Goal: Task Accomplishment & Management: Manage account settings

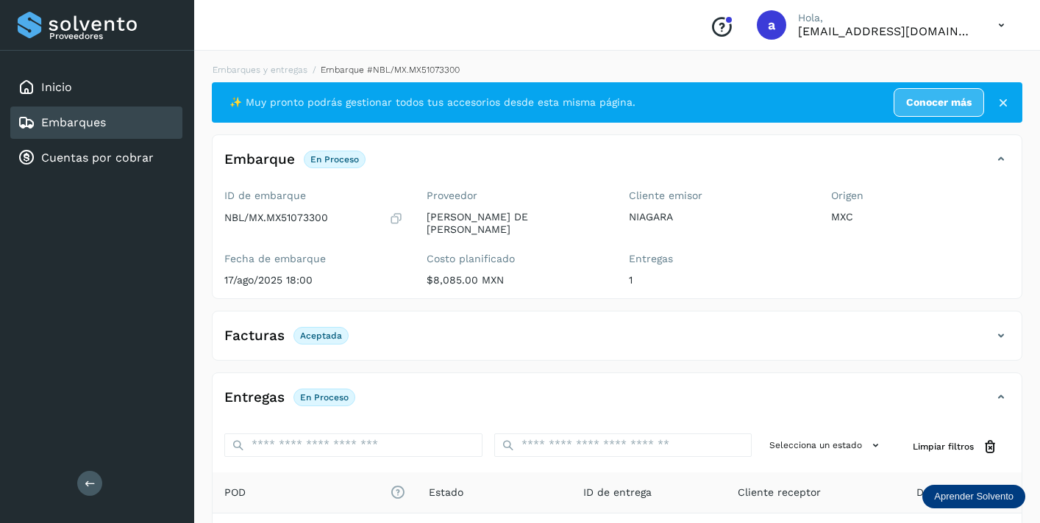
scroll to position [183, 0]
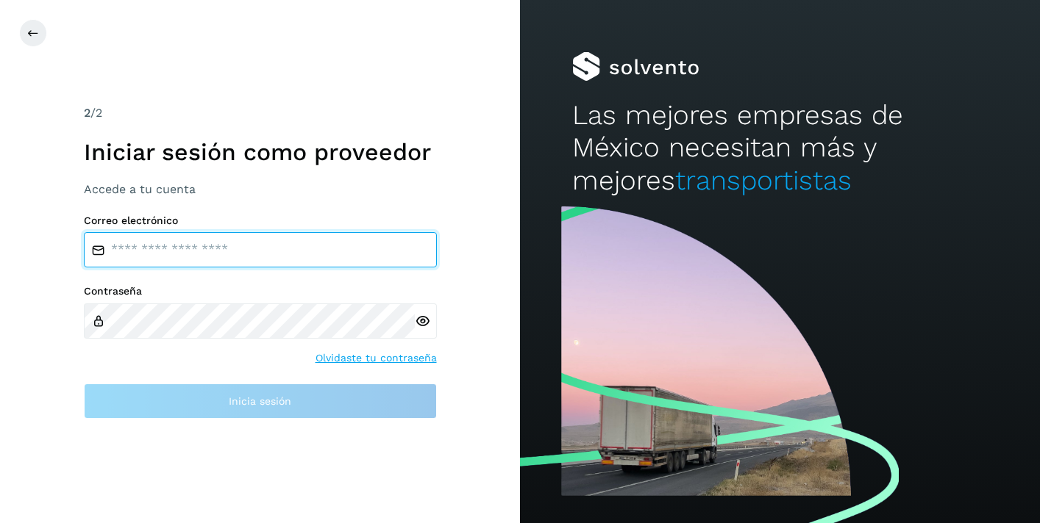
click at [187, 247] on input "email" at bounding box center [260, 249] width 353 height 35
type input "**********"
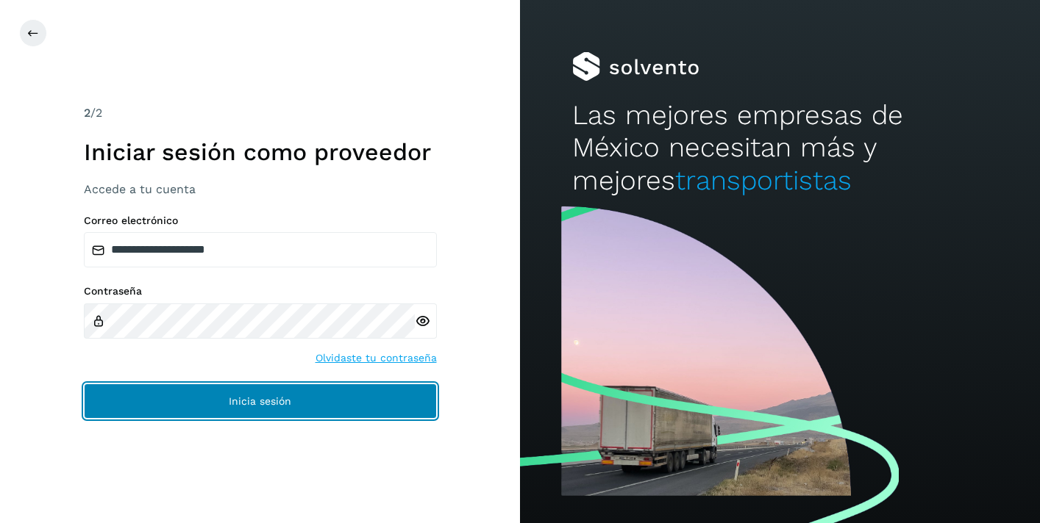
click at [242, 397] on span "Inicia sesión" at bounding box center [260, 401] width 62 height 10
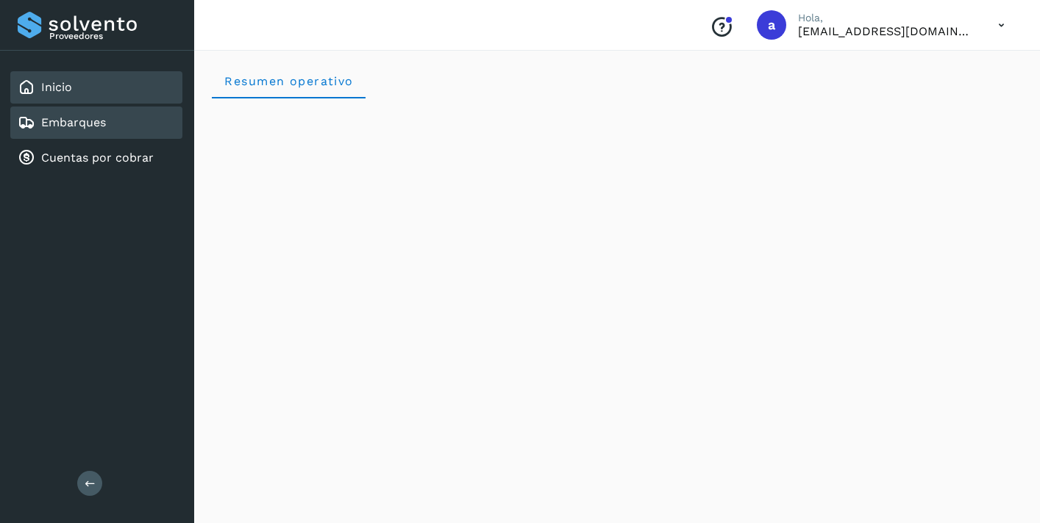
click at [105, 125] on link "Embarques" at bounding box center [73, 122] width 65 height 14
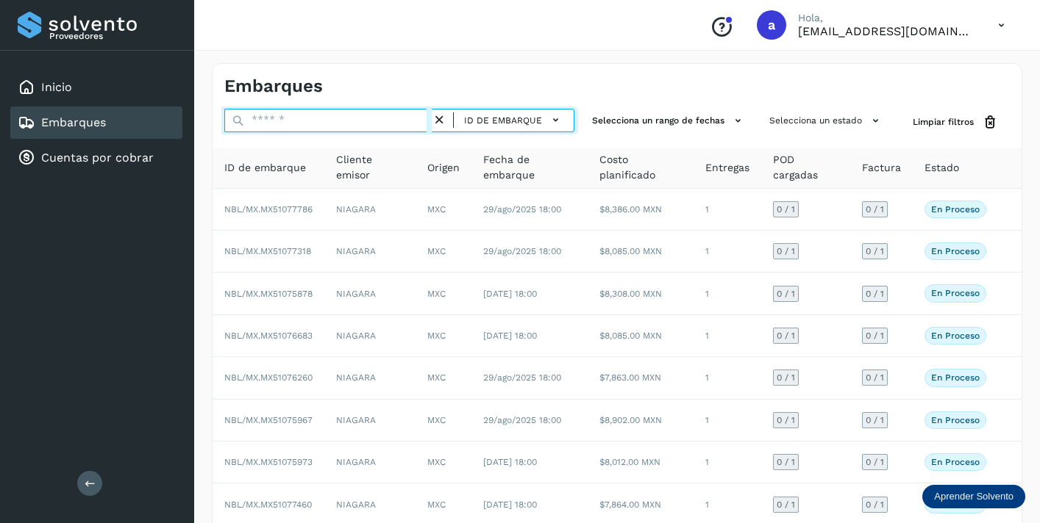
click at [271, 119] on input "text" at bounding box center [327, 121] width 207 height 24
paste input "**********"
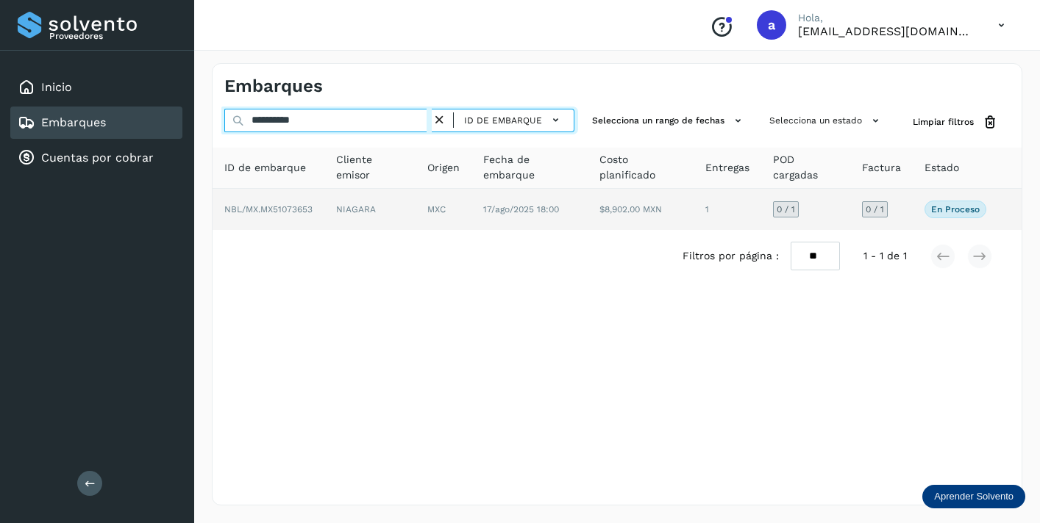
type input "**********"
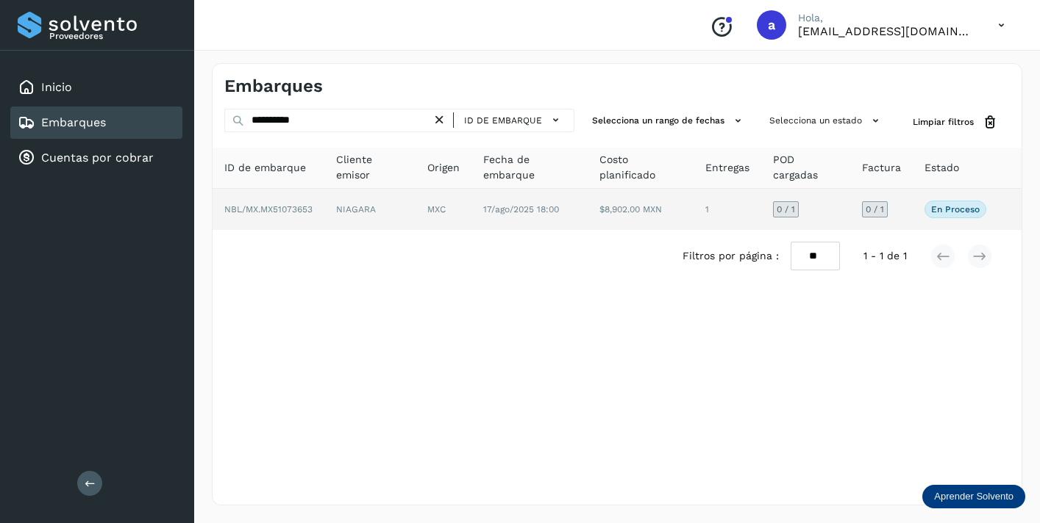
click at [872, 209] on span "0 / 1" at bounding box center [874, 209] width 18 height 9
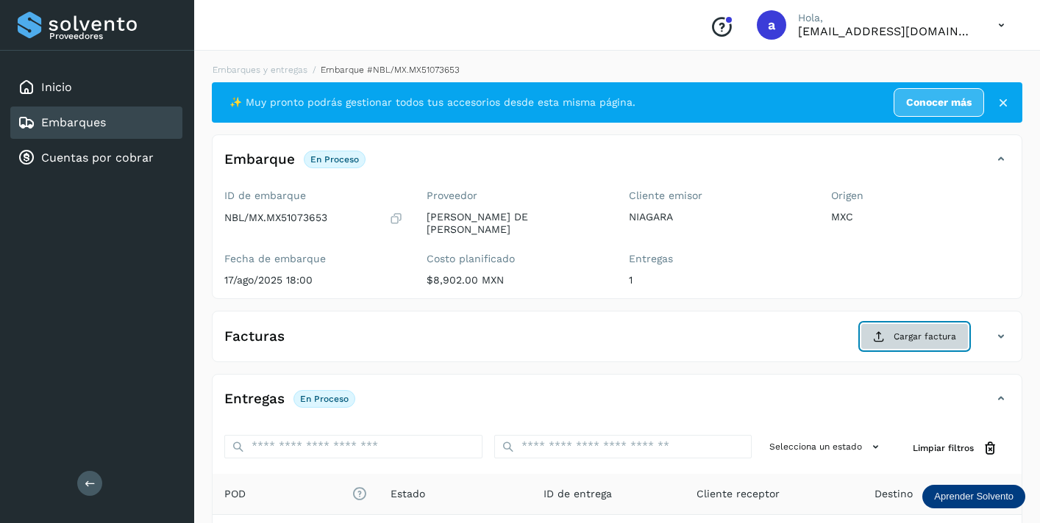
click at [912, 332] on span "Cargar factura" at bounding box center [924, 336] width 62 height 13
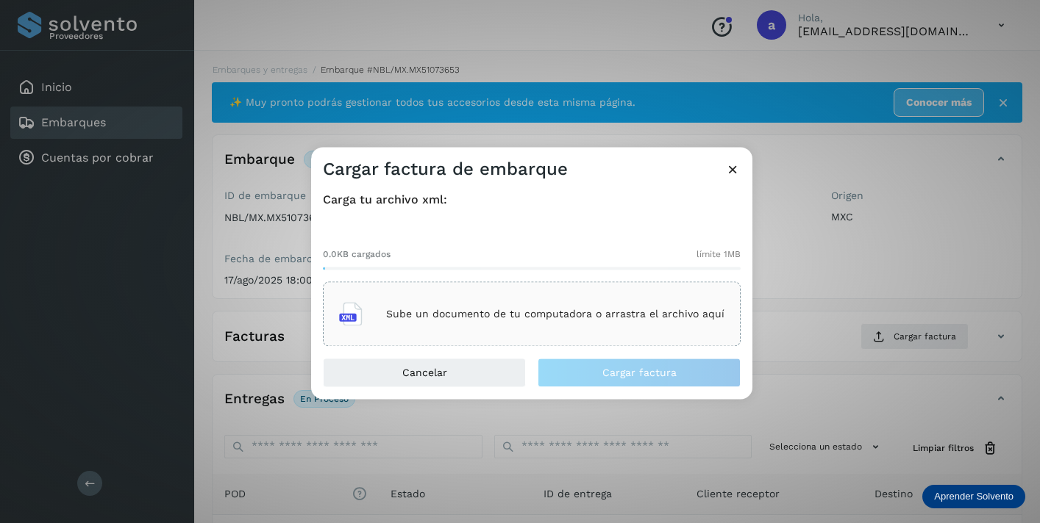
click at [628, 329] on div "Sube un documento de tu computadora o arrastra el archivo aquí" at bounding box center [531, 315] width 385 height 40
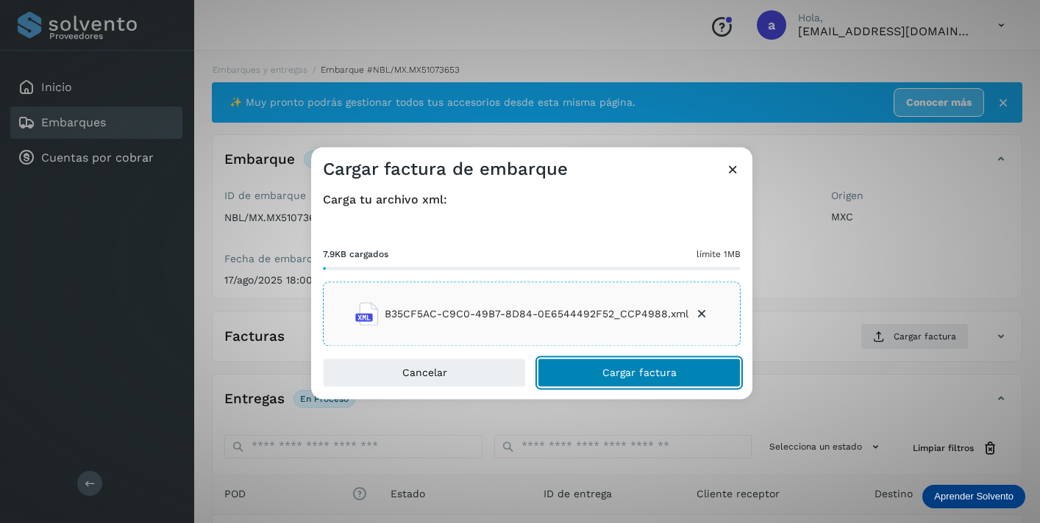
click at [629, 375] on span "Cargar factura" at bounding box center [639, 373] width 74 height 10
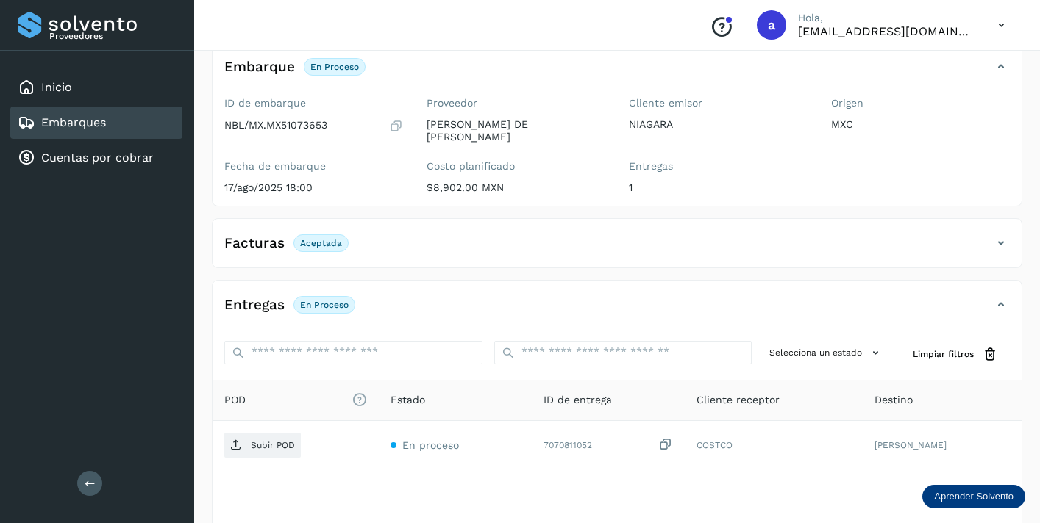
scroll to position [183, 0]
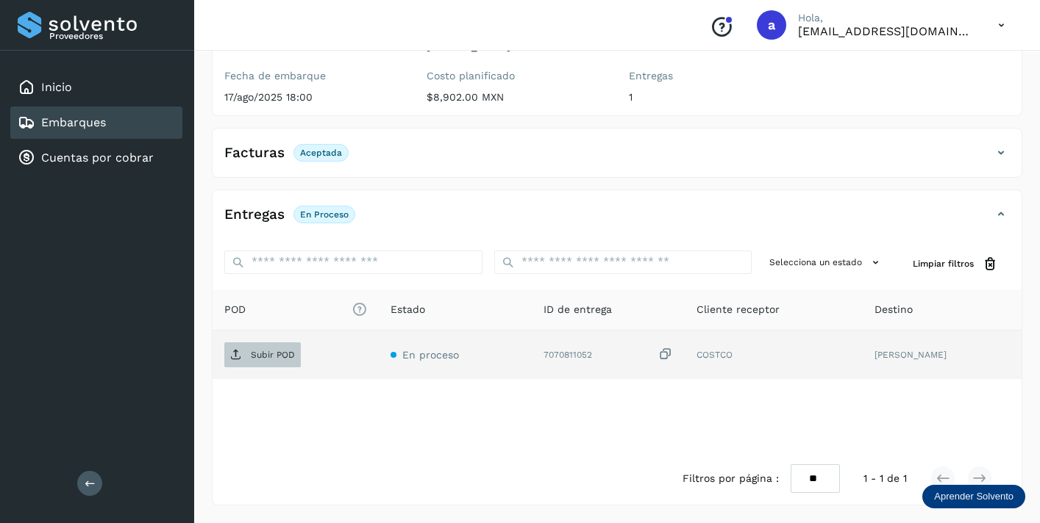
click at [276, 355] on p "Subir POD" at bounding box center [273, 355] width 44 height 10
click at [129, 126] on div "Embarques" at bounding box center [96, 123] width 172 height 32
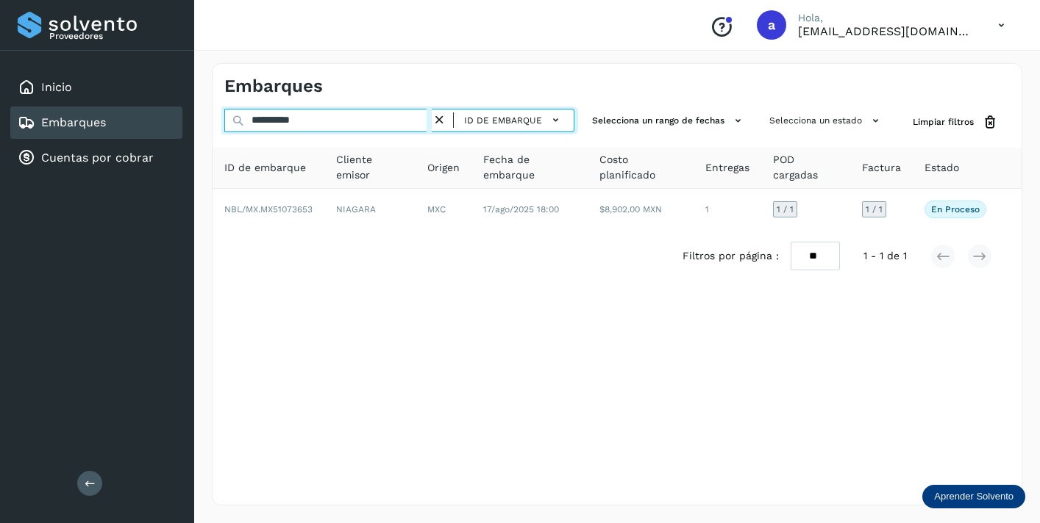
drag, startPoint x: 334, startPoint y: 124, endPoint x: 210, endPoint y: 121, distance: 124.3
click at [210, 121] on div "**********" at bounding box center [617, 285] width 846 height 478
paste input "text"
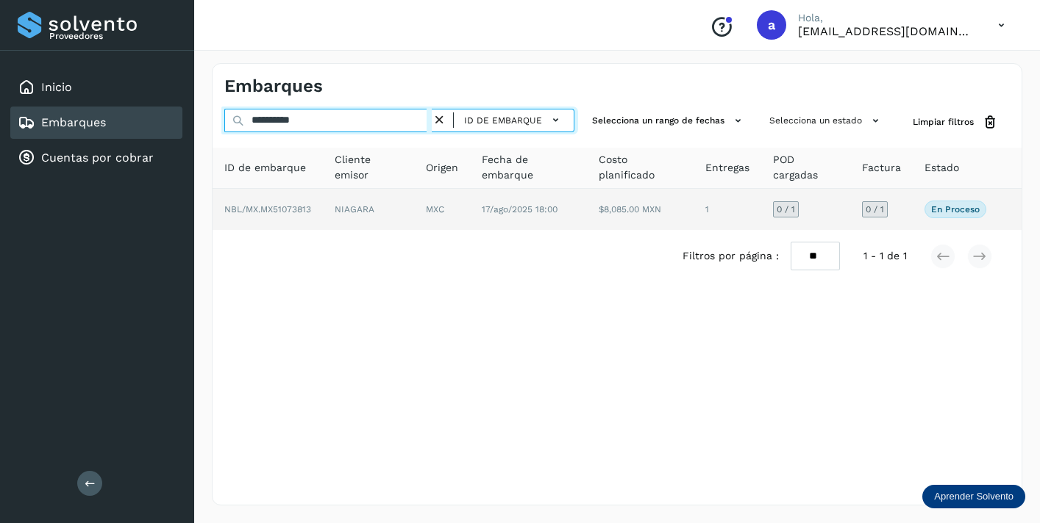
type input "**********"
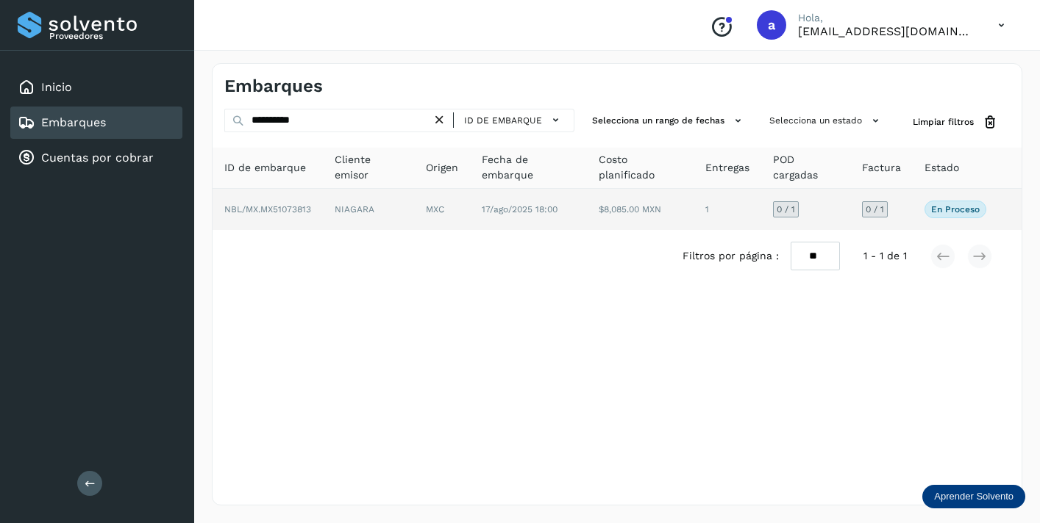
click at [874, 203] on div "0 / 1" at bounding box center [875, 209] width 26 height 16
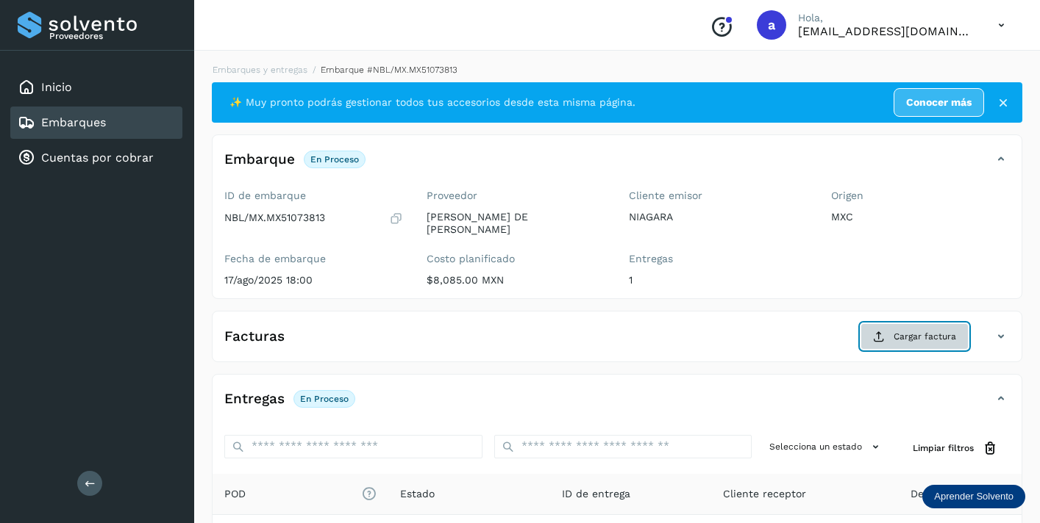
click at [910, 341] on span "Cargar factura" at bounding box center [924, 336] width 62 height 13
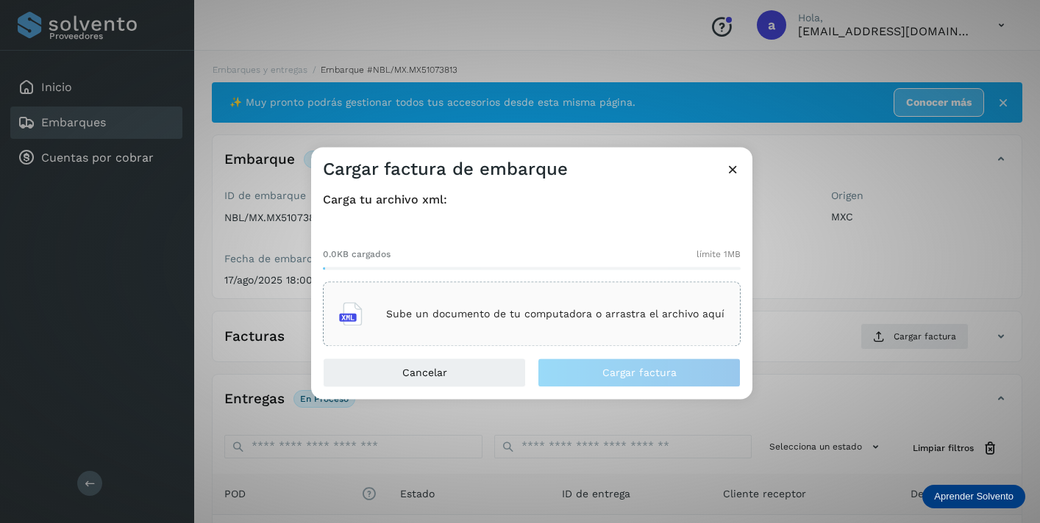
click at [574, 314] on p "Sube un documento de tu computadora o arrastra el archivo aquí" at bounding box center [555, 314] width 338 height 12
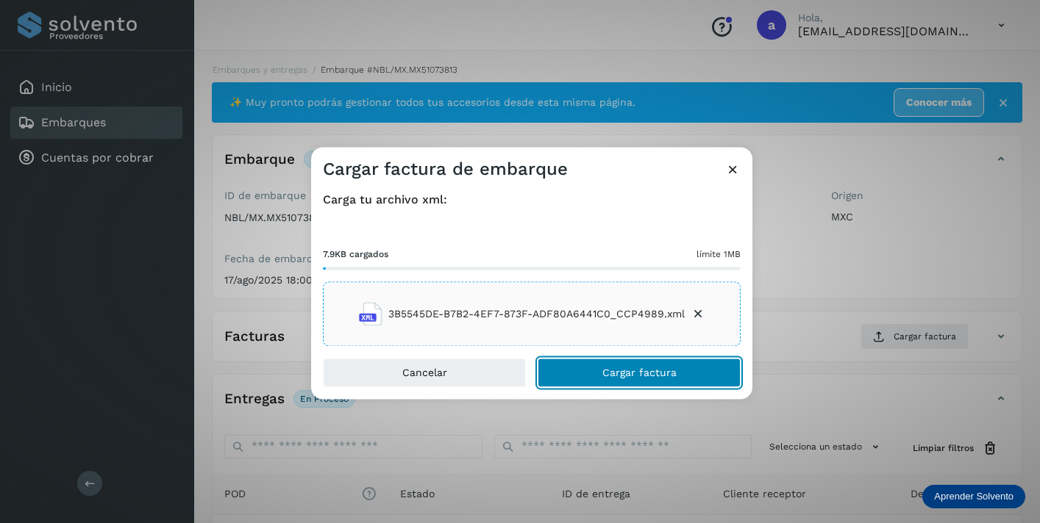
click at [664, 359] on button "Cargar factura" at bounding box center [638, 373] width 203 height 29
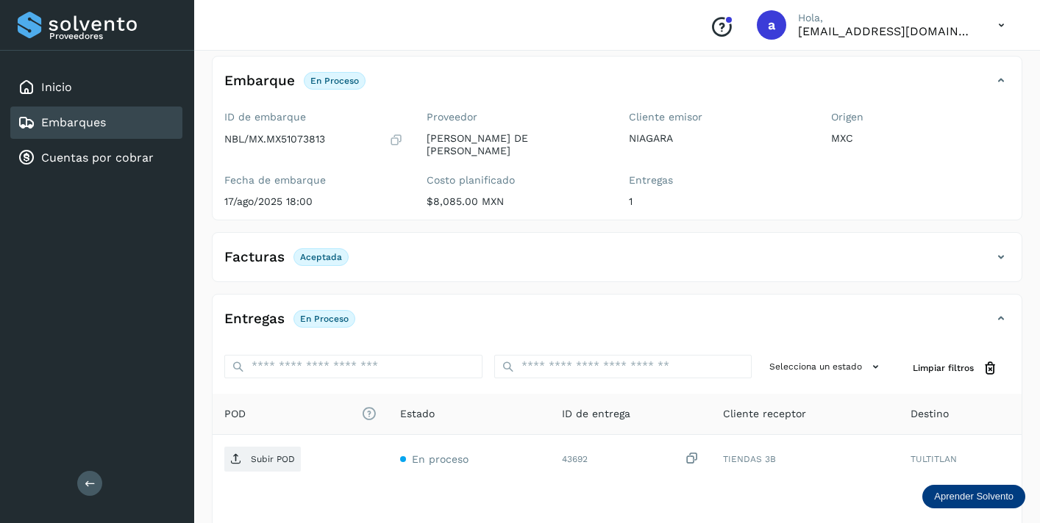
scroll to position [183, 0]
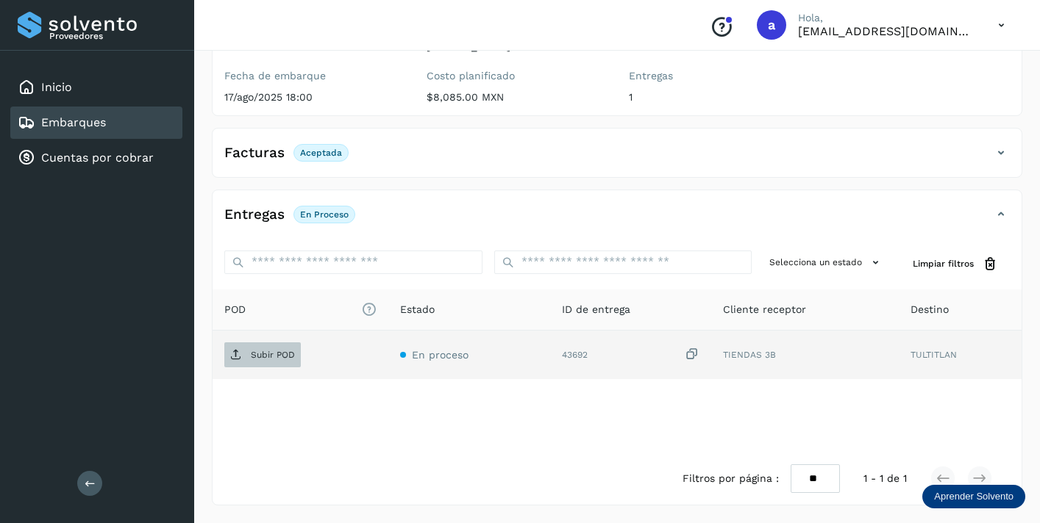
click at [279, 359] on p "Subir POD" at bounding box center [273, 355] width 44 height 10
click at [131, 125] on div "Embarques" at bounding box center [96, 123] width 172 height 32
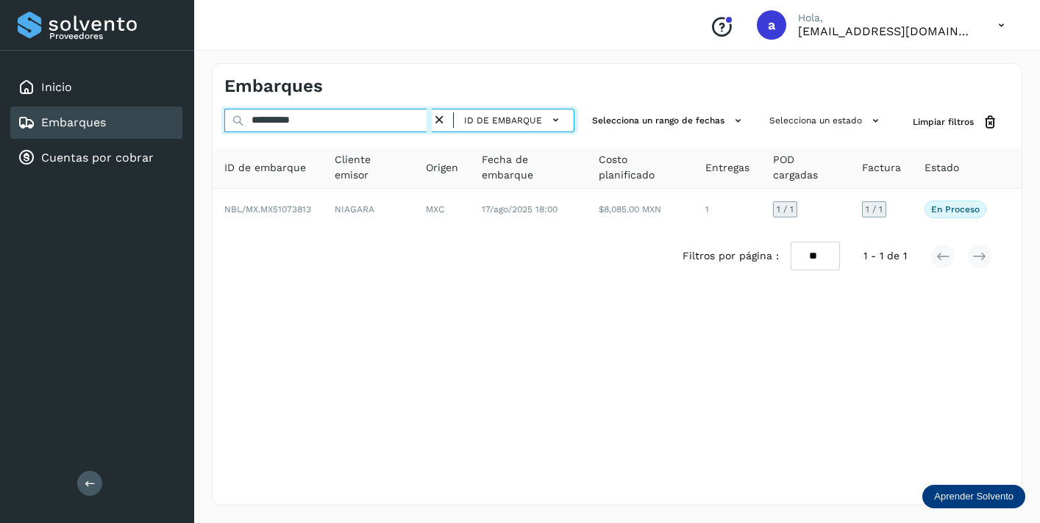
drag, startPoint x: 324, startPoint y: 118, endPoint x: 212, endPoint y: 124, distance: 112.6
click at [219, 124] on div "**********" at bounding box center [616, 122] width 809 height 27
paste input "text"
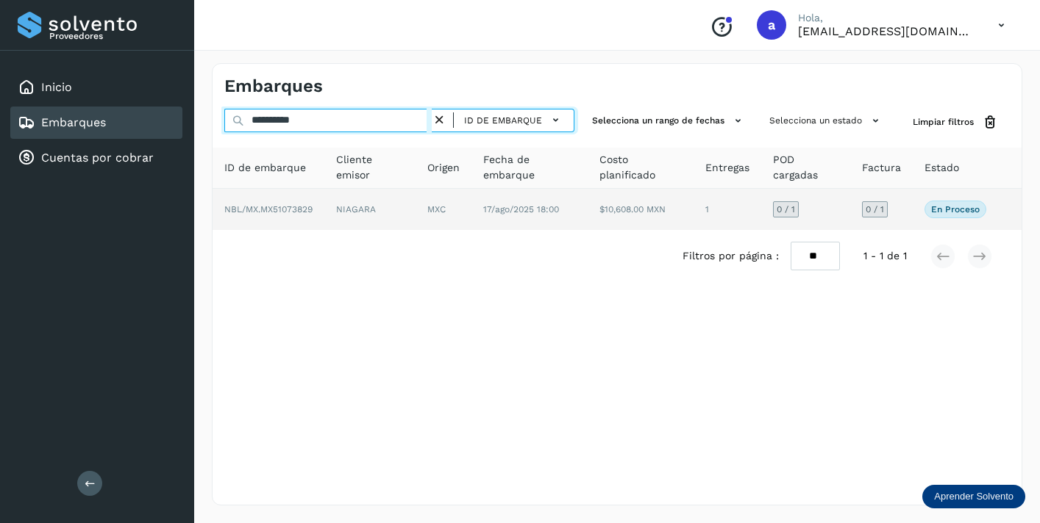
type input "**********"
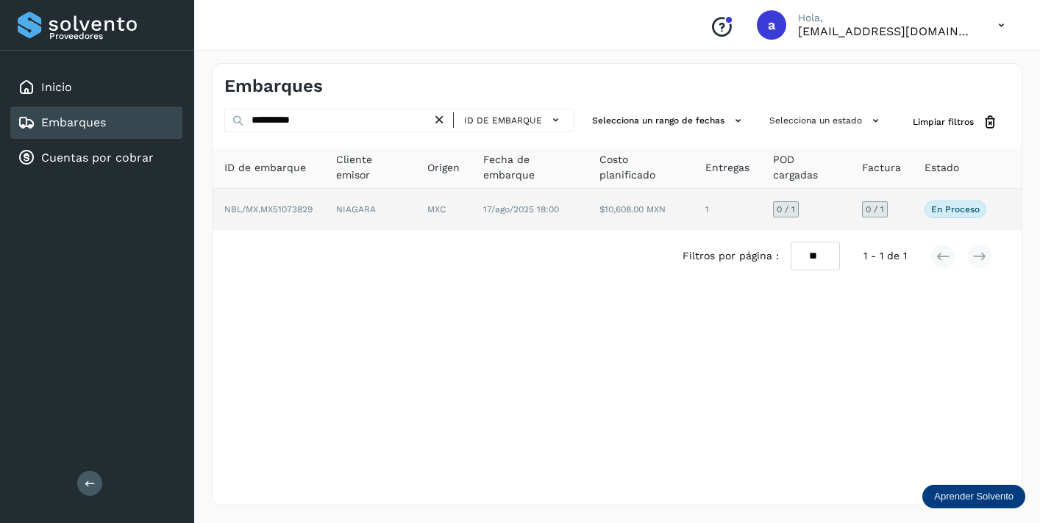
click at [878, 205] on span "0 / 1" at bounding box center [874, 209] width 18 height 9
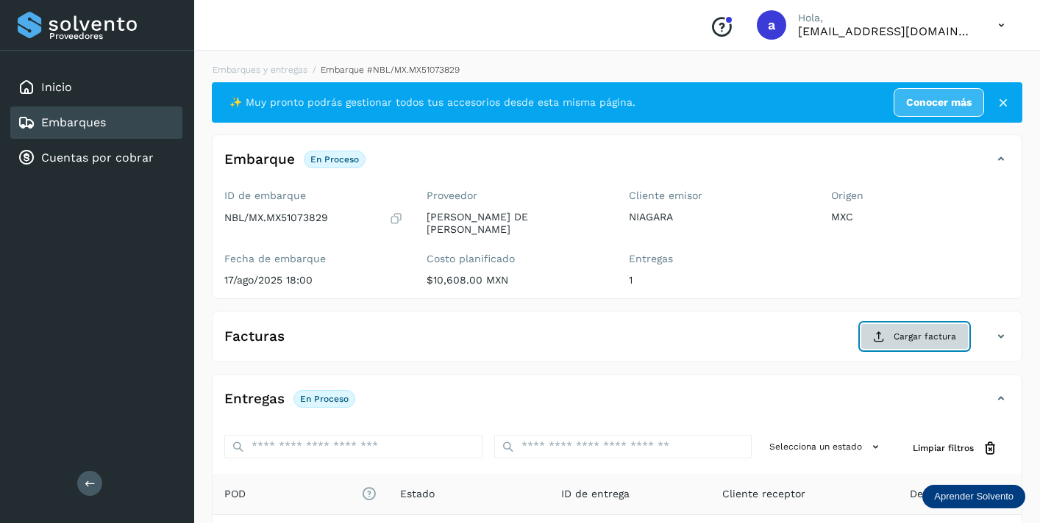
click at [937, 334] on span "Cargar factura" at bounding box center [924, 336] width 62 height 13
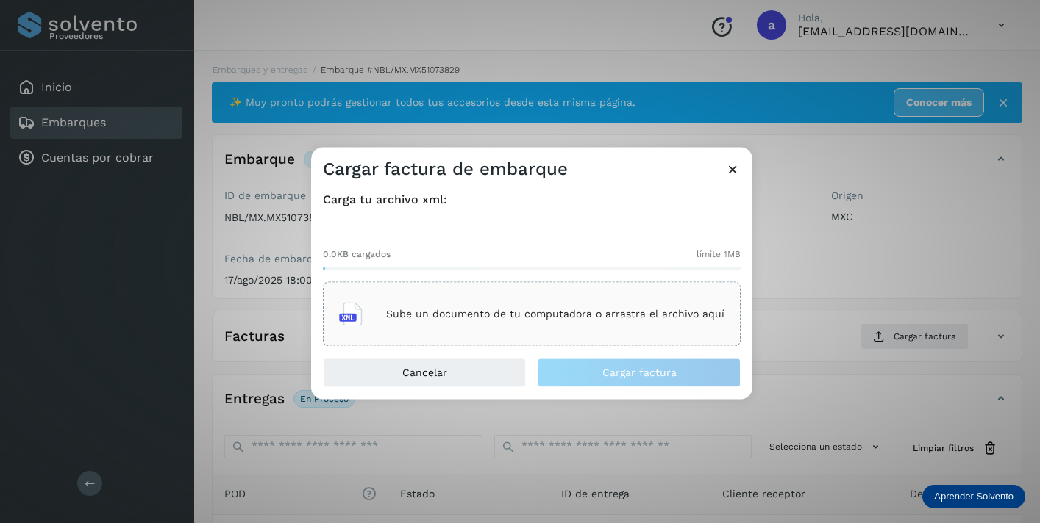
click at [604, 319] on p "Sube un documento de tu computadora o arrastra el archivo aquí" at bounding box center [555, 314] width 338 height 12
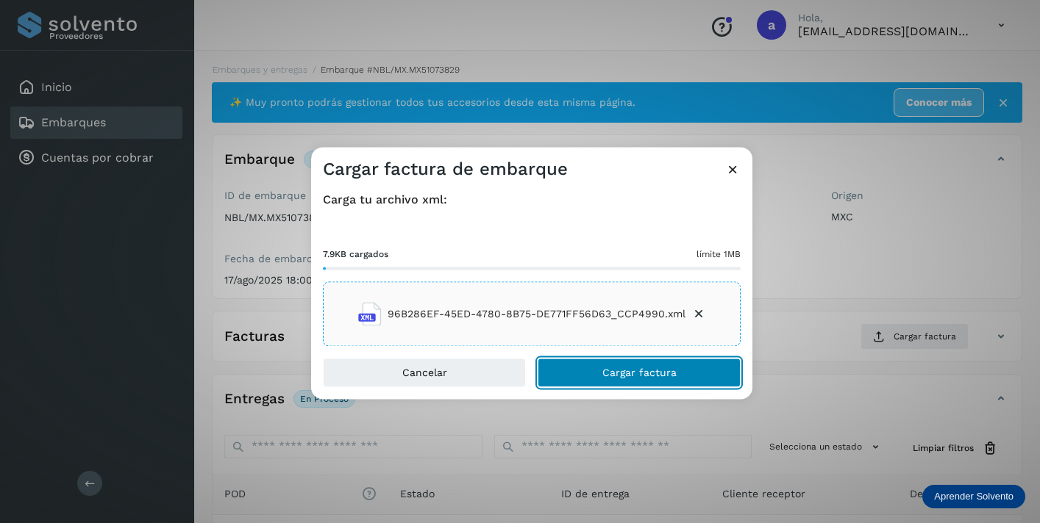
click at [635, 372] on span "Cargar factura" at bounding box center [639, 373] width 74 height 10
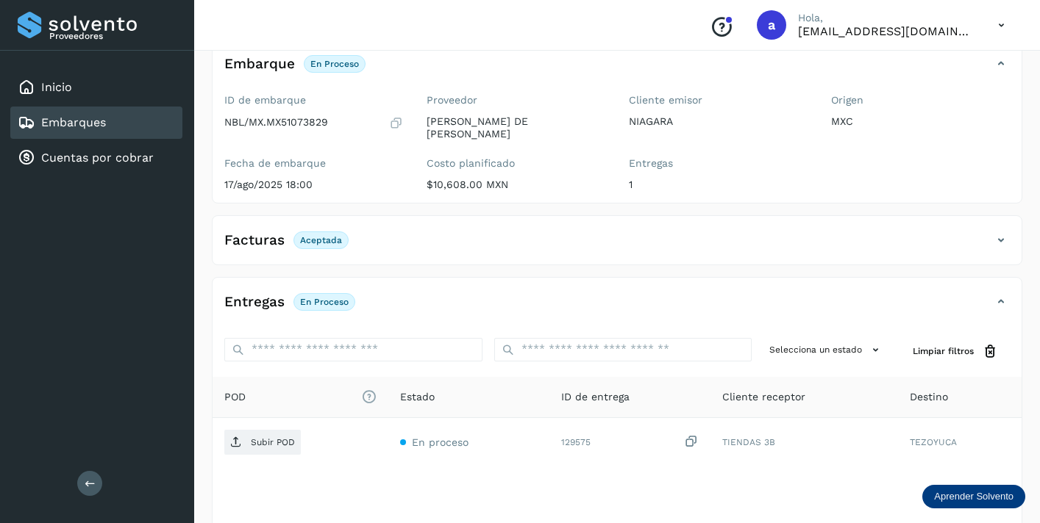
scroll to position [183, 0]
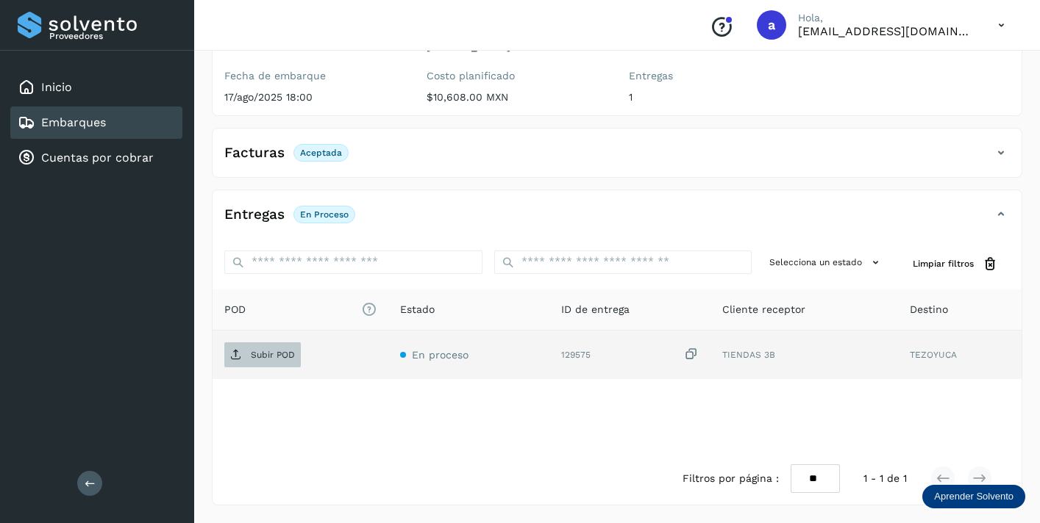
click at [277, 352] on p "Subir POD" at bounding box center [273, 355] width 44 height 10
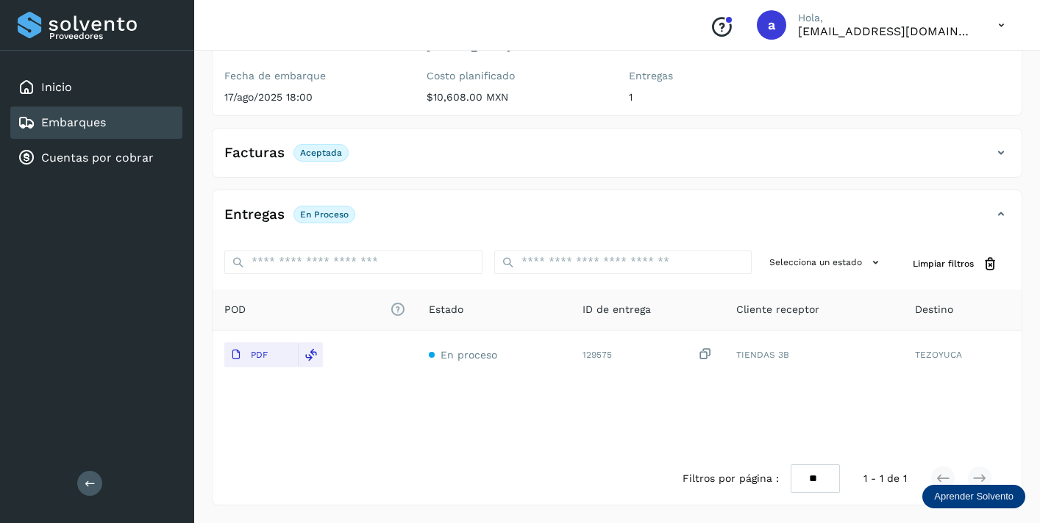
click at [146, 114] on div "Embarques" at bounding box center [96, 123] width 172 height 32
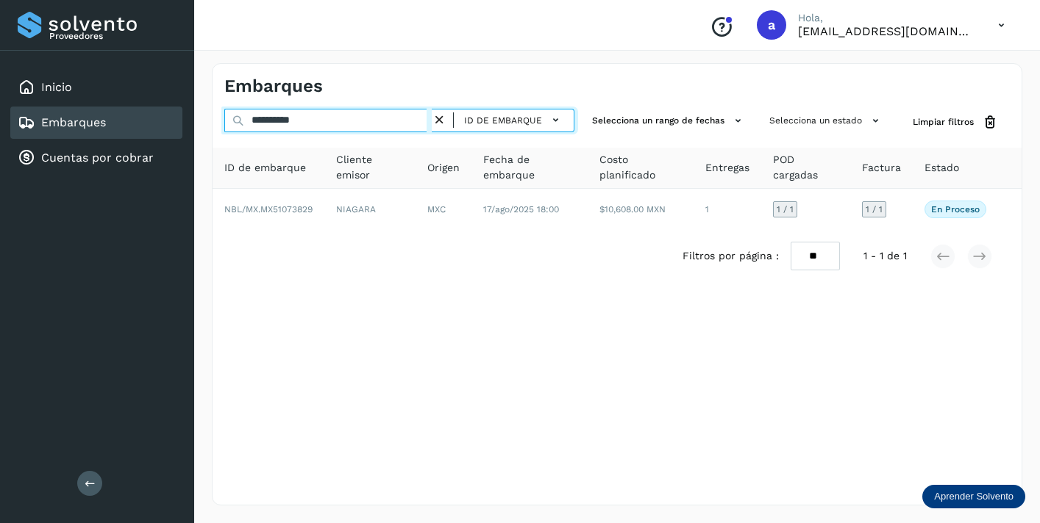
drag, startPoint x: 326, startPoint y: 121, endPoint x: 187, endPoint y: 112, distance: 140.0
click at [187, 112] on div "**********" at bounding box center [520, 261] width 1040 height 523
paste input "text"
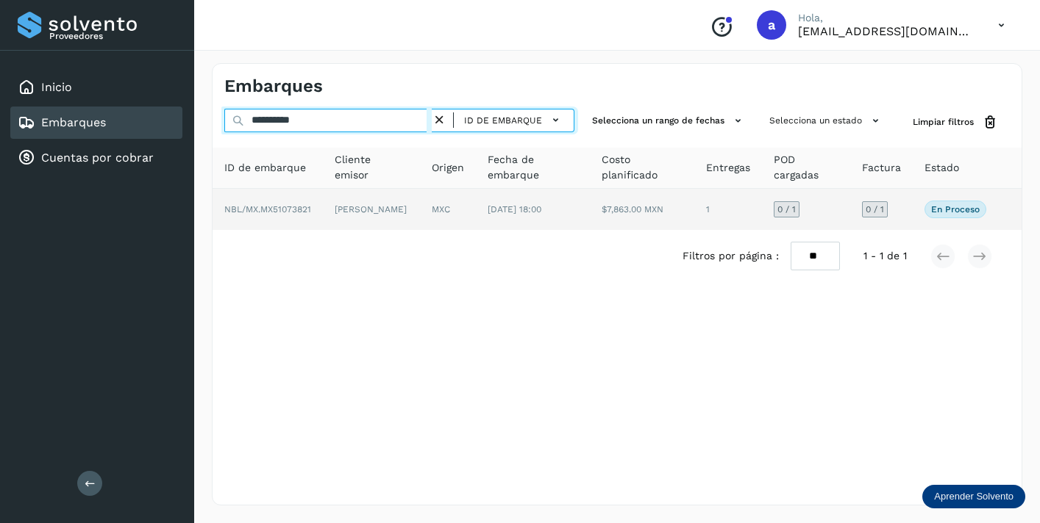
type input "**********"
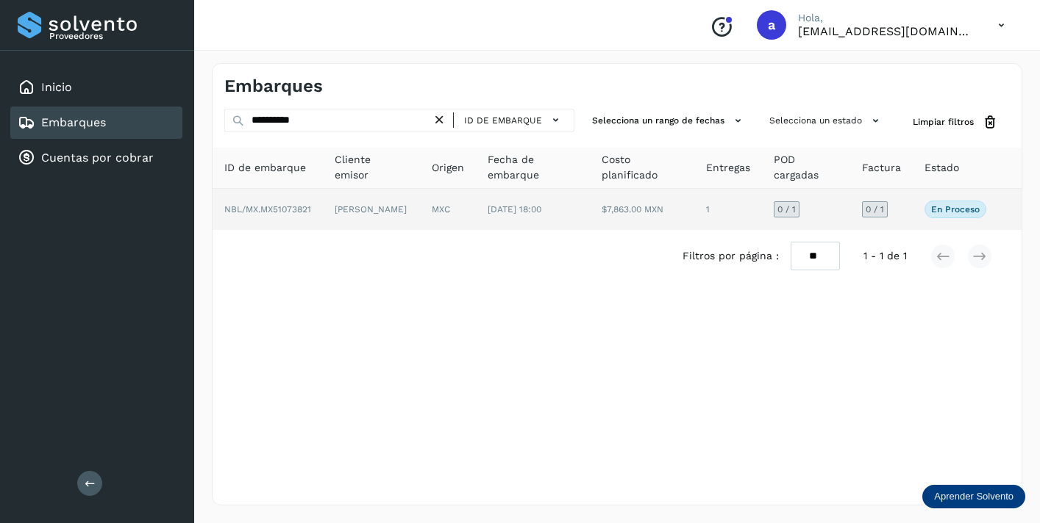
click at [867, 215] on div "0 / 1" at bounding box center [875, 209] width 26 height 16
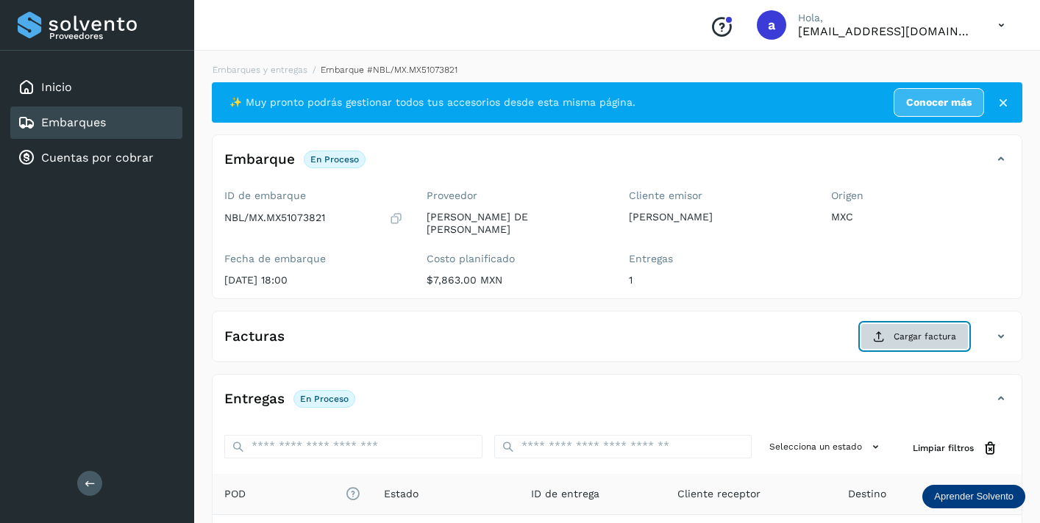
click at [893, 338] on button "Cargar factura" at bounding box center [914, 336] width 108 height 26
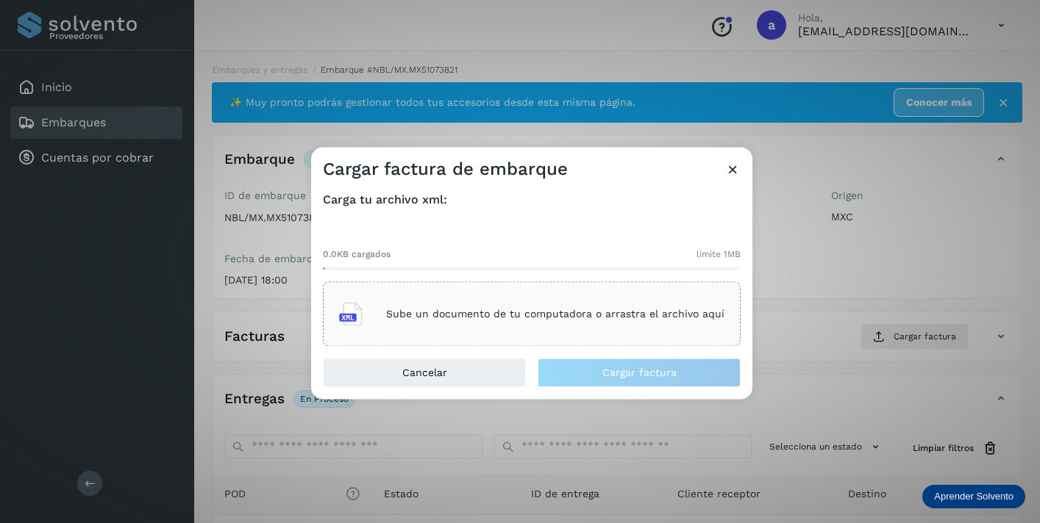
click at [605, 312] on p "Sube un documento de tu computadora o arrastra el archivo aquí" at bounding box center [555, 314] width 338 height 12
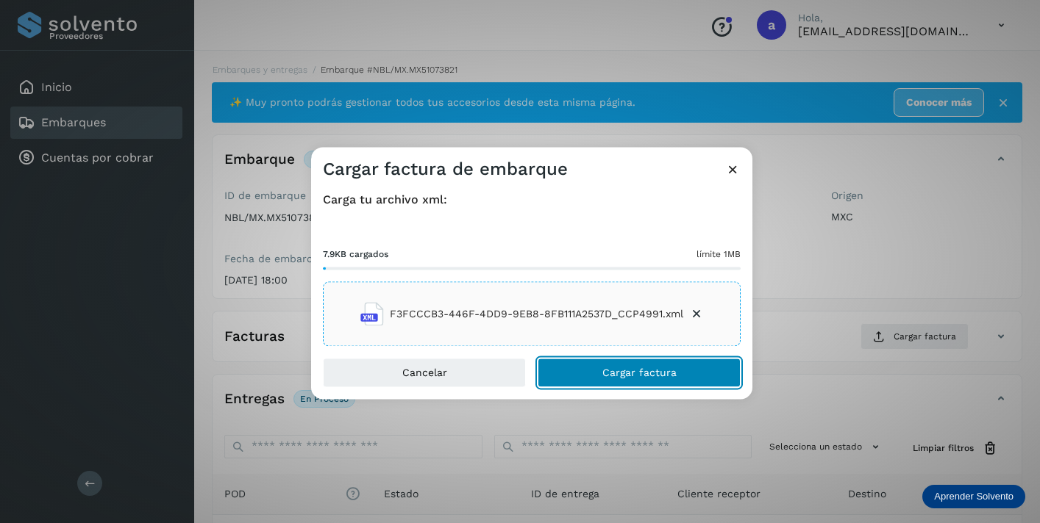
click at [611, 375] on span "Cargar factura" at bounding box center [639, 373] width 74 height 10
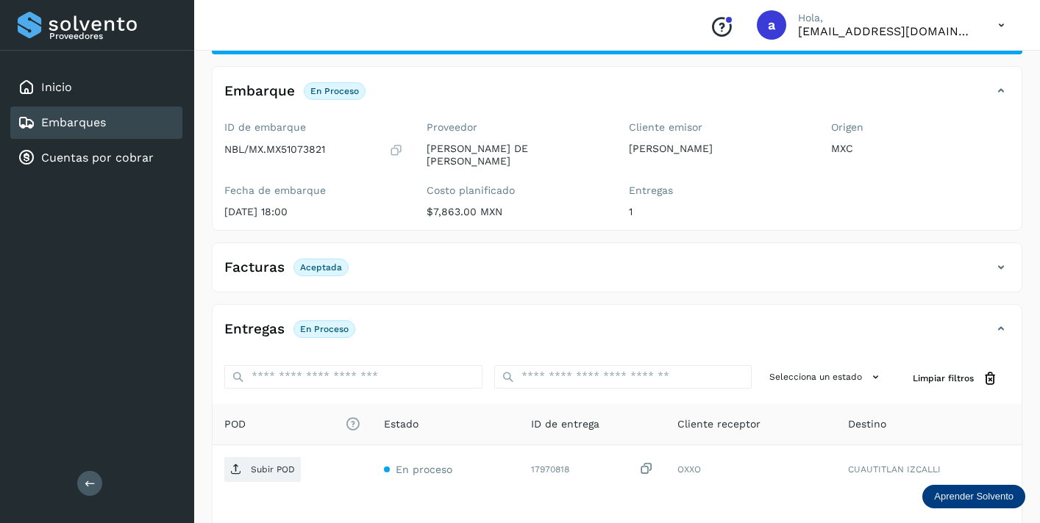
scroll to position [183, 0]
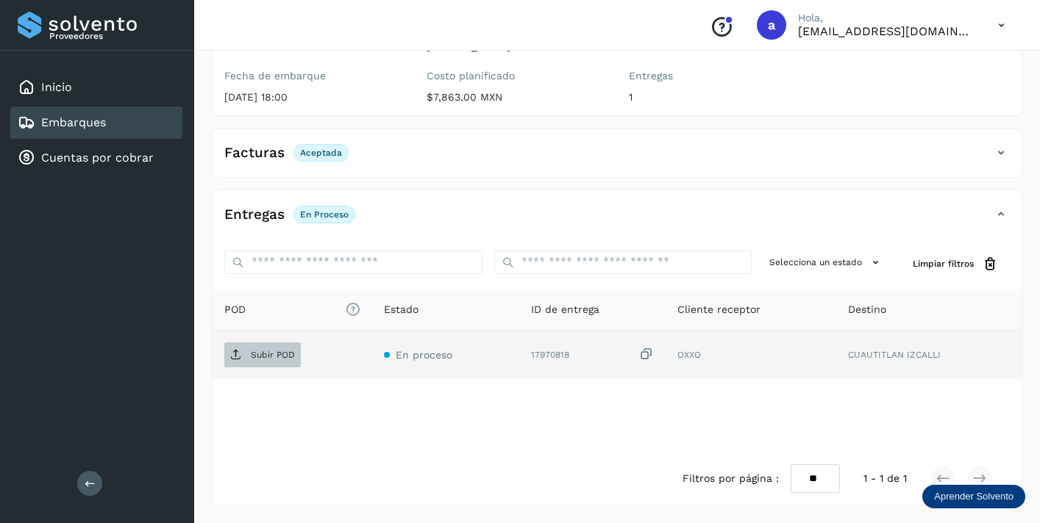
click at [271, 351] on p "Subir POD" at bounding box center [273, 355] width 44 height 10
click at [105, 119] on link "Embarques" at bounding box center [73, 122] width 65 height 14
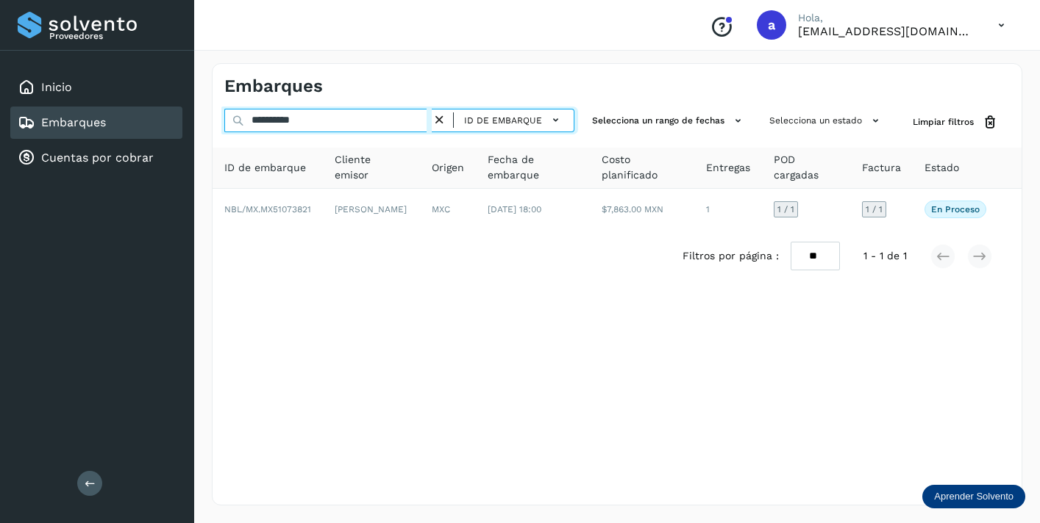
drag, startPoint x: 334, startPoint y: 126, endPoint x: 181, endPoint y: 109, distance: 153.9
click at [190, 110] on div "**********" at bounding box center [520, 261] width 1040 height 523
paste input "text"
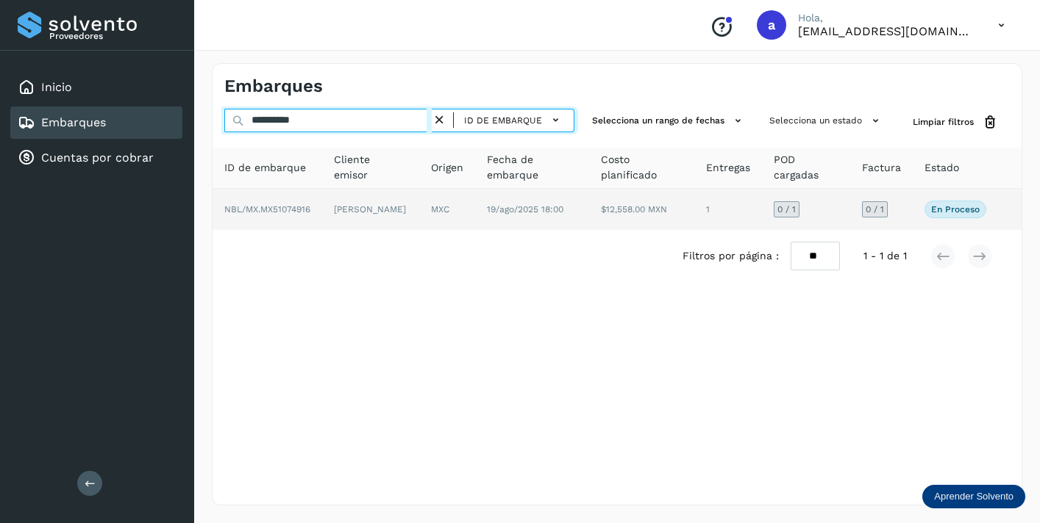
type input "**********"
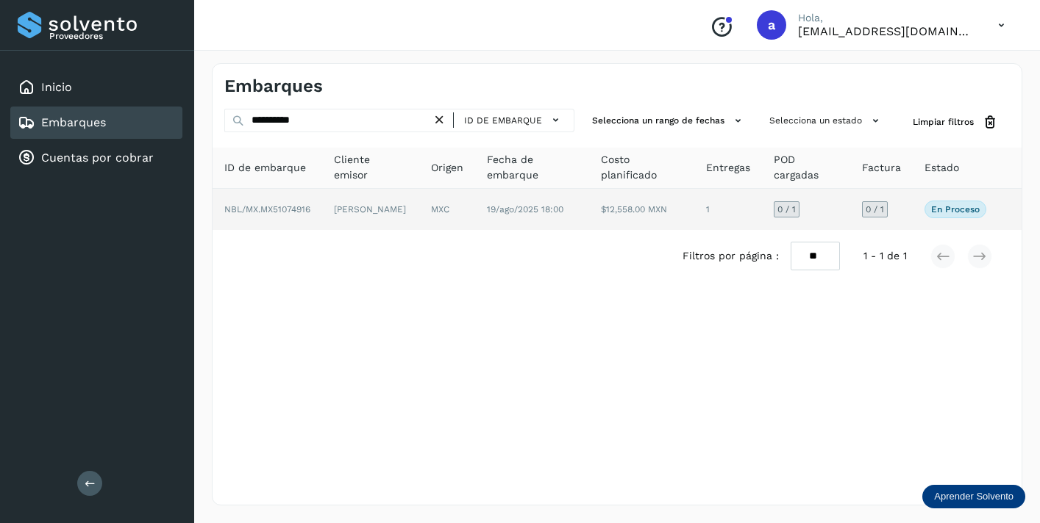
click at [871, 208] on span "0 / 1" at bounding box center [874, 209] width 18 height 9
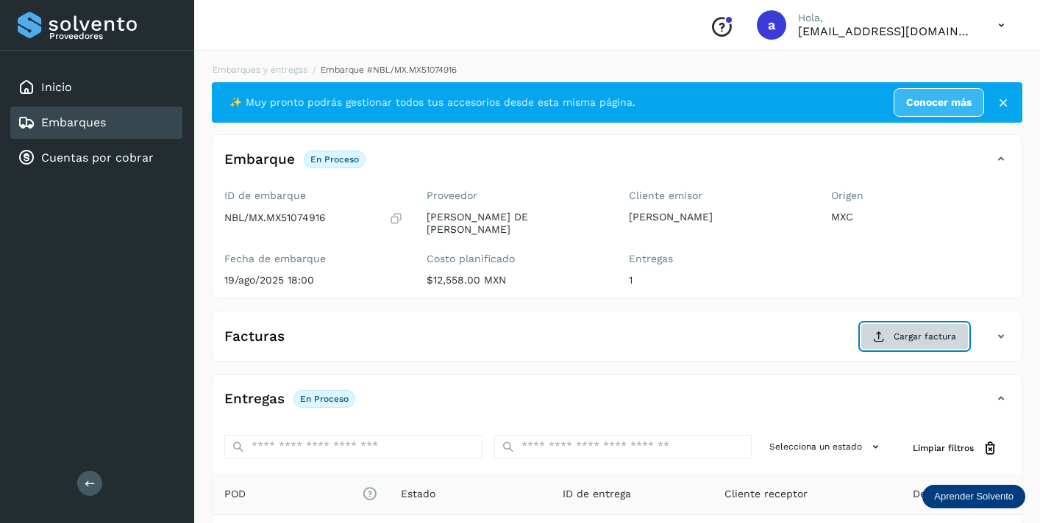
click at [893, 342] on button "Cargar factura" at bounding box center [914, 336] width 108 height 26
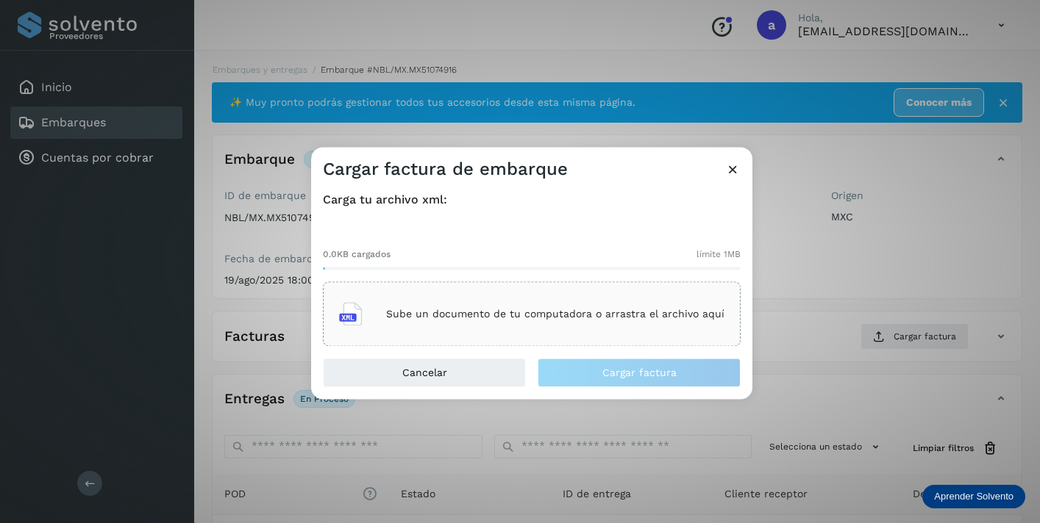
click at [579, 301] on div "Sube un documento de tu computadora o arrastra el archivo aquí" at bounding box center [531, 315] width 385 height 40
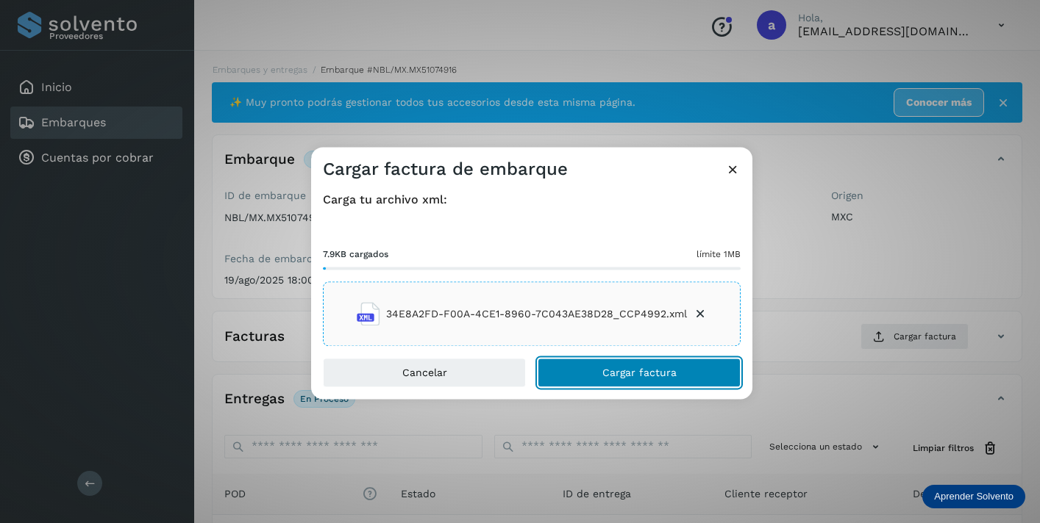
click at [707, 371] on button "Cargar factura" at bounding box center [638, 373] width 203 height 29
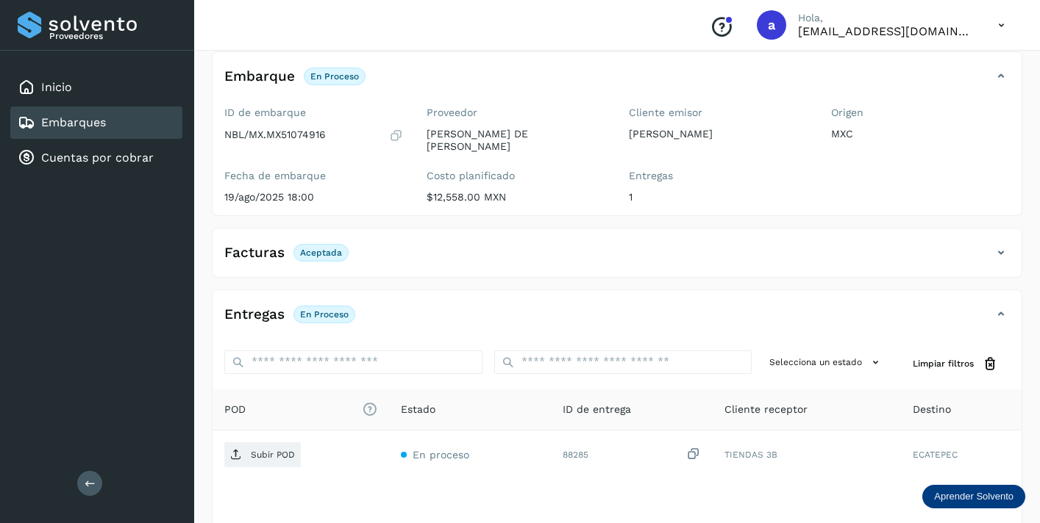
scroll to position [183, 0]
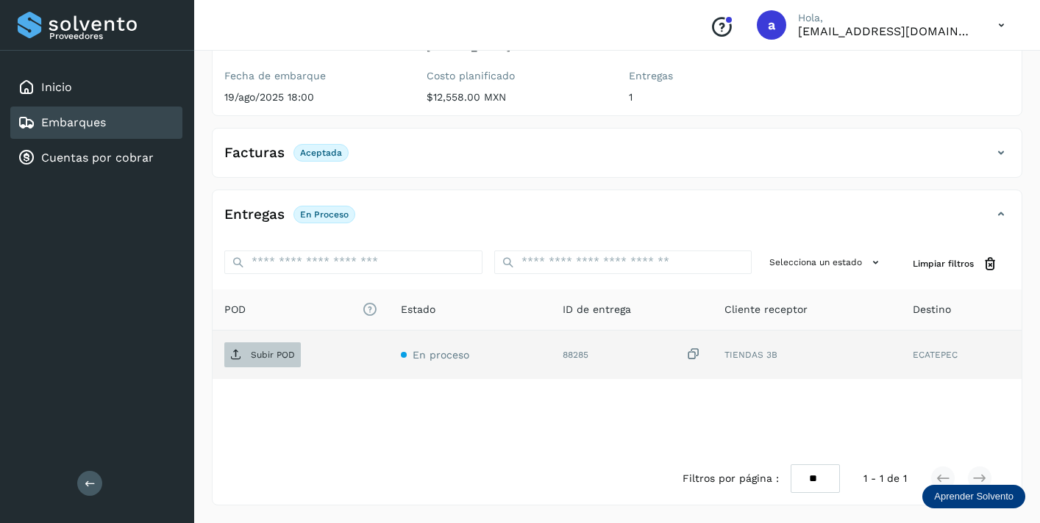
click at [271, 357] on p "Subir POD" at bounding box center [273, 355] width 44 height 10
click at [136, 124] on div "Embarques" at bounding box center [96, 123] width 172 height 32
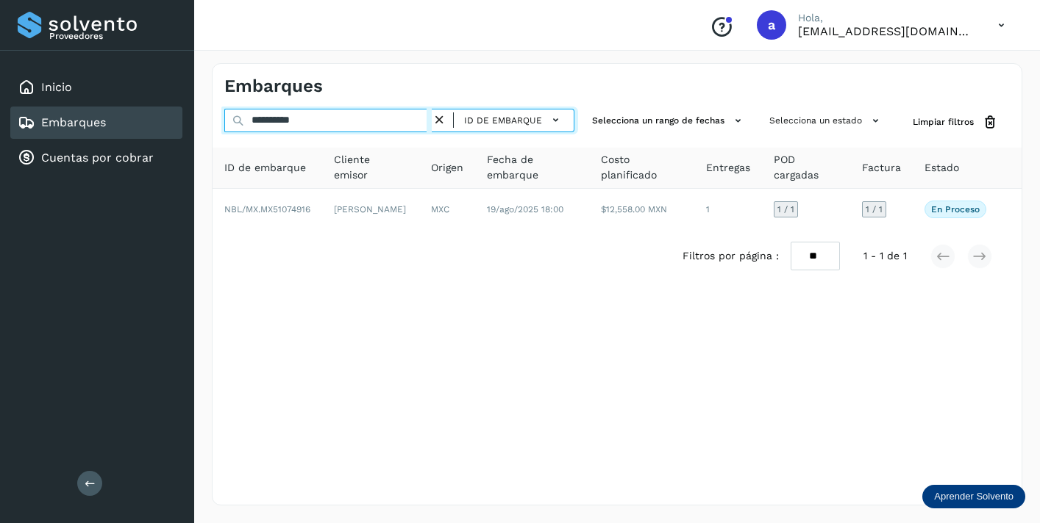
drag, startPoint x: 334, startPoint y: 123, endPoint x: 211, endPoint y: 115, distance: 123.0
click at [218, 116] on div "**********" at bounding box center [616, 122] width 809 height 27
paste input "text"
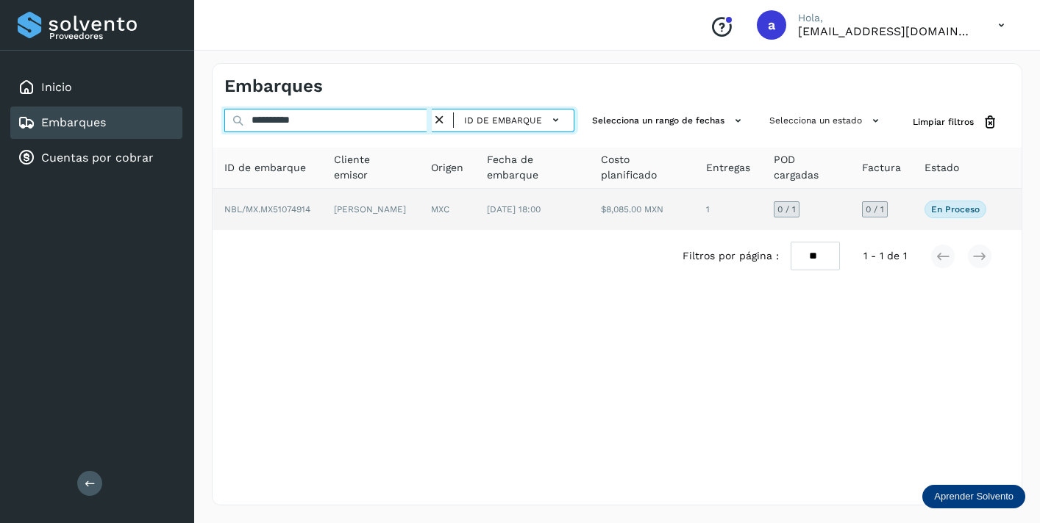
type input "**********"
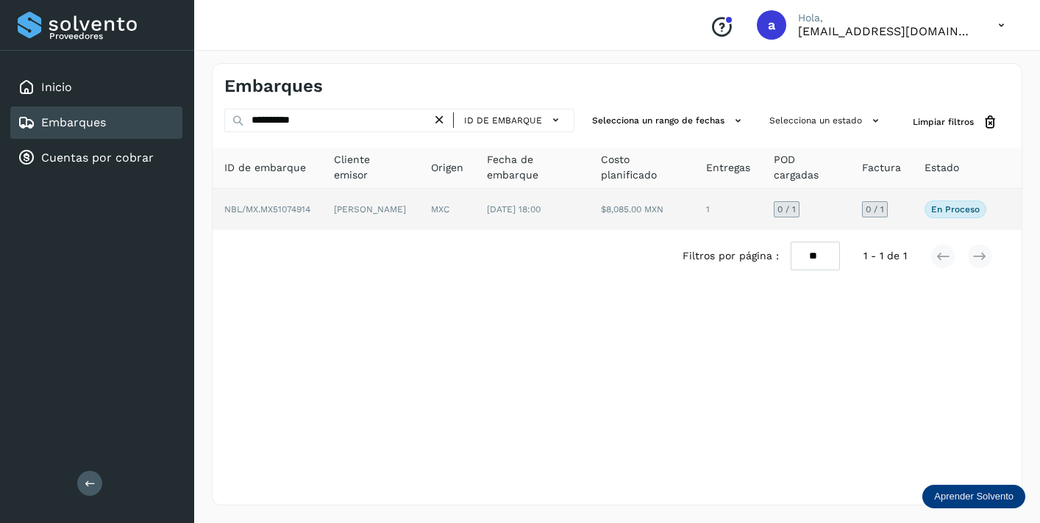
click at [870, 208] on span "0 / 1" at bounding box center [874, 209] width 18 height 9
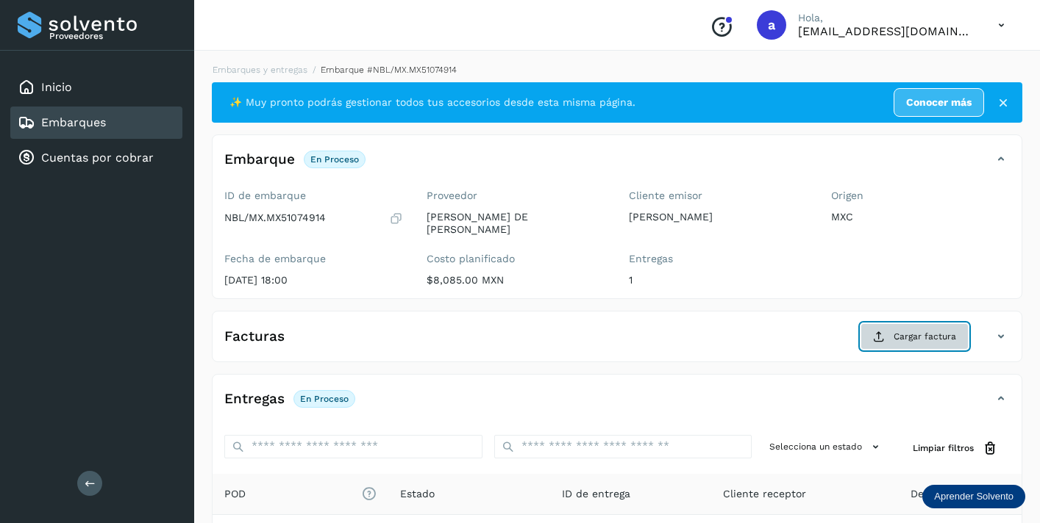
click at [916, 335] on span "Cargar factura" at bounding box center [924, 336] width 62 height 13
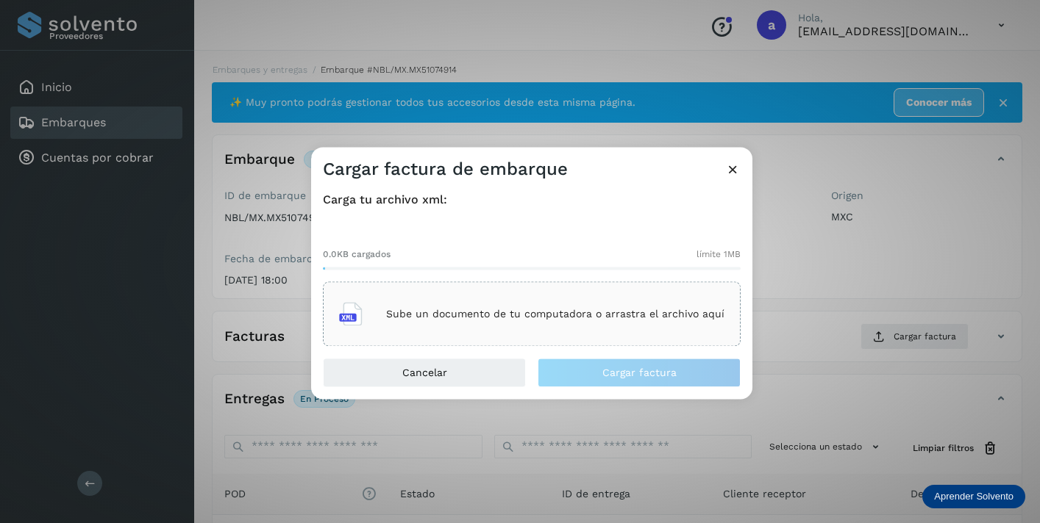
click at [640, 316] on p "Sube un documento de tu computadora o arrastra el archivo aquí" at bounding box center [555, 314] width 338 height 12
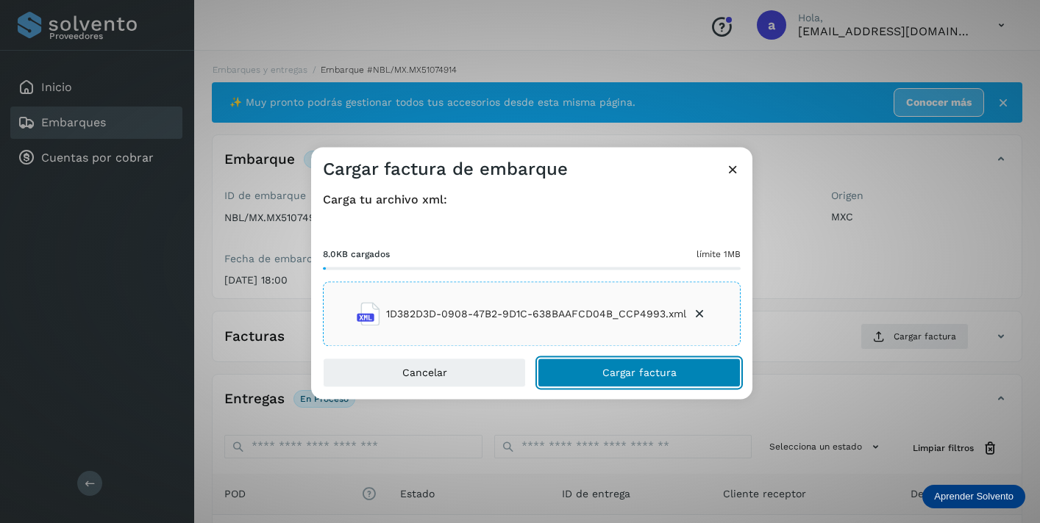
click at [619, 368] on span "Cargar factura" at bounding box center [639, 373] width 74 height 10
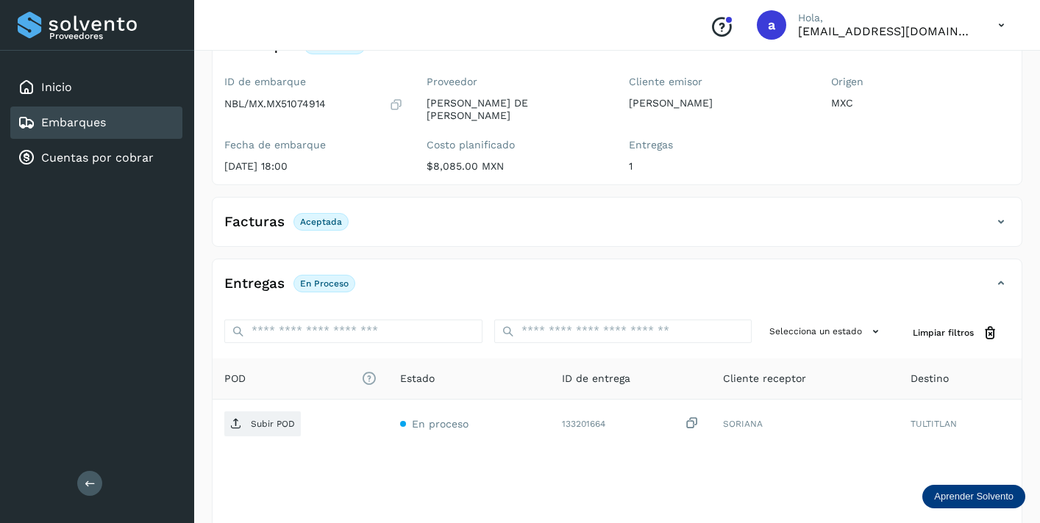
scroll to position [183, 0]
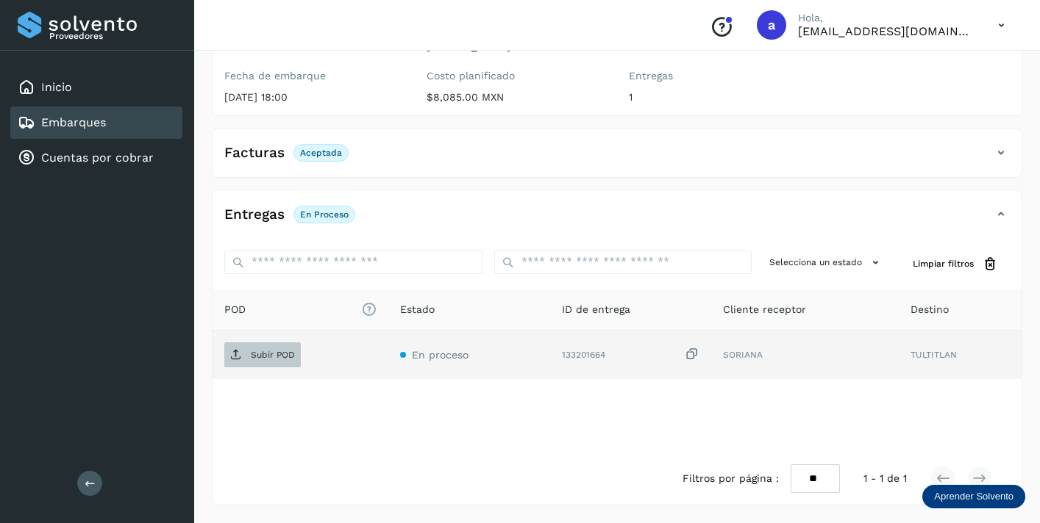
click at [270, 353] on p "Subir POD" at bounding box center [273, 355] width 44 height 10
click at [142, 121] on div "Embarques" at bounding box center [96, 123] width 172 height 32
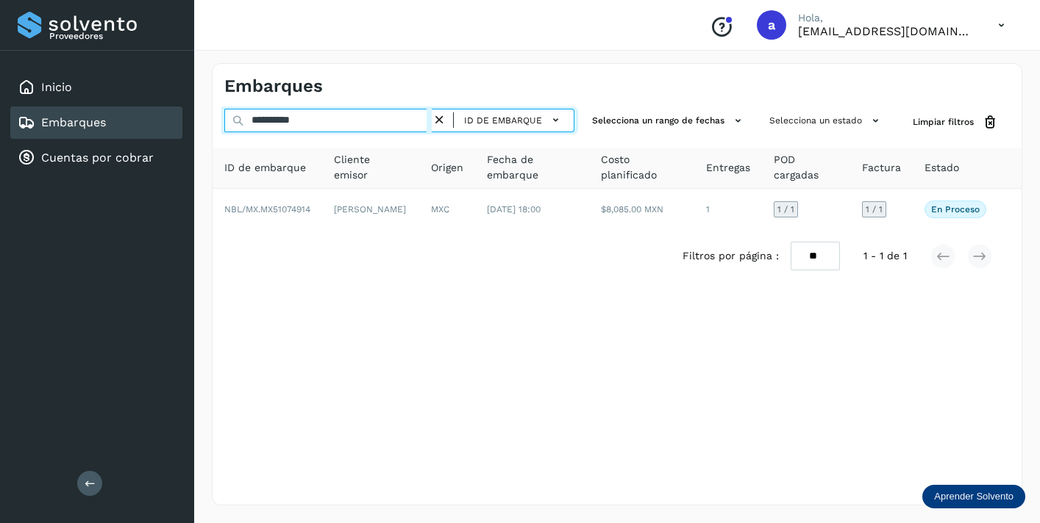
drag, startPoint x: 325, startPoint y: 116, endPoint x: 202, endPoint y: 110, distance: 123.0
click at [203, 110] on div "**********" at bounding box center [617, 285] width 846 height 478
paste input "text"
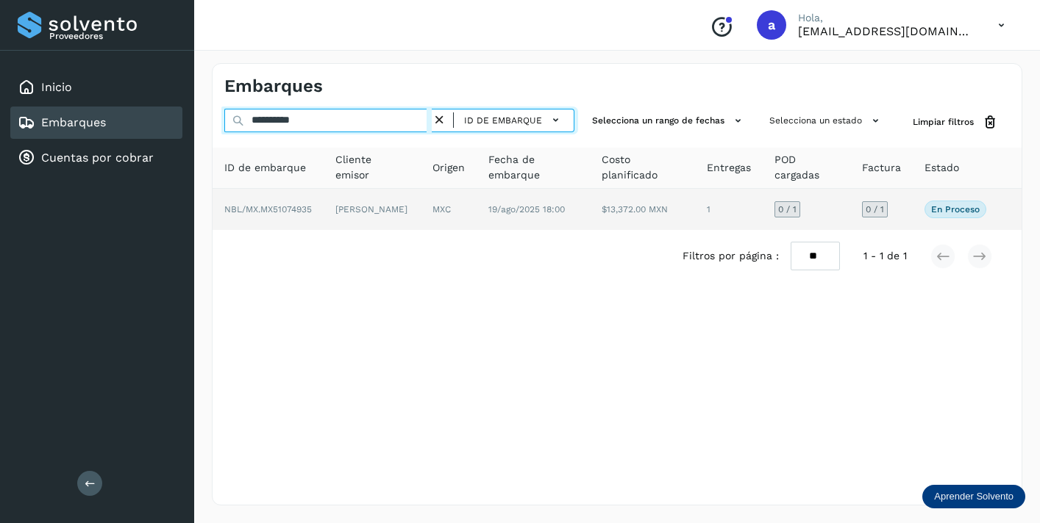
type input "**********"
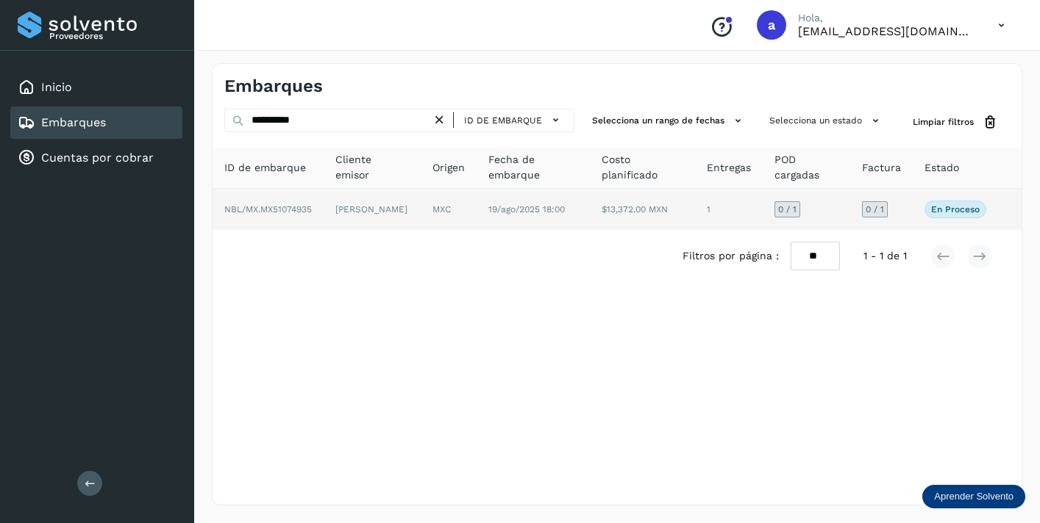
click at [873, 212] on span "0 / 1" at bounding box center [874, 209] width 18 height 9
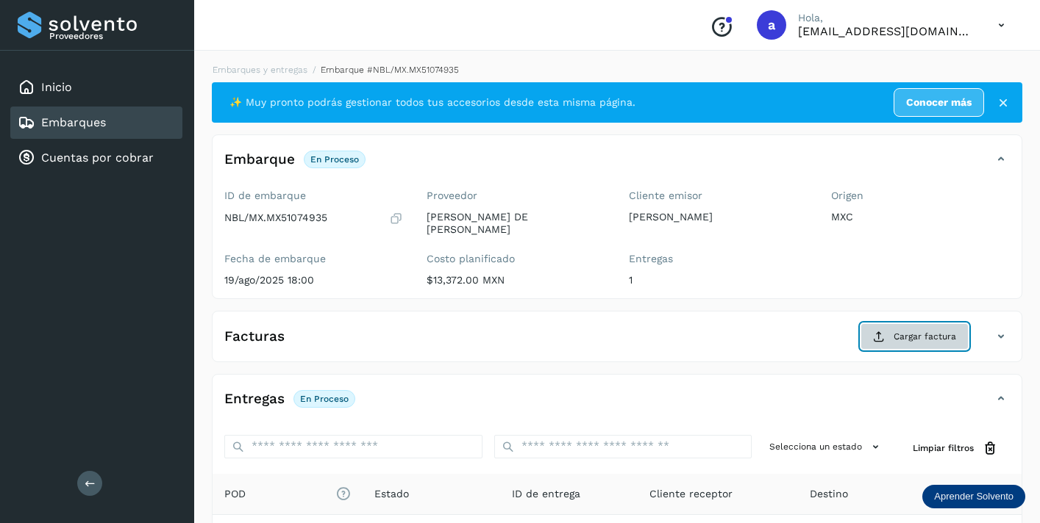
click at [892, 340] on button "Cargar factura" at bounding box center [914, 336] width 108 height 26
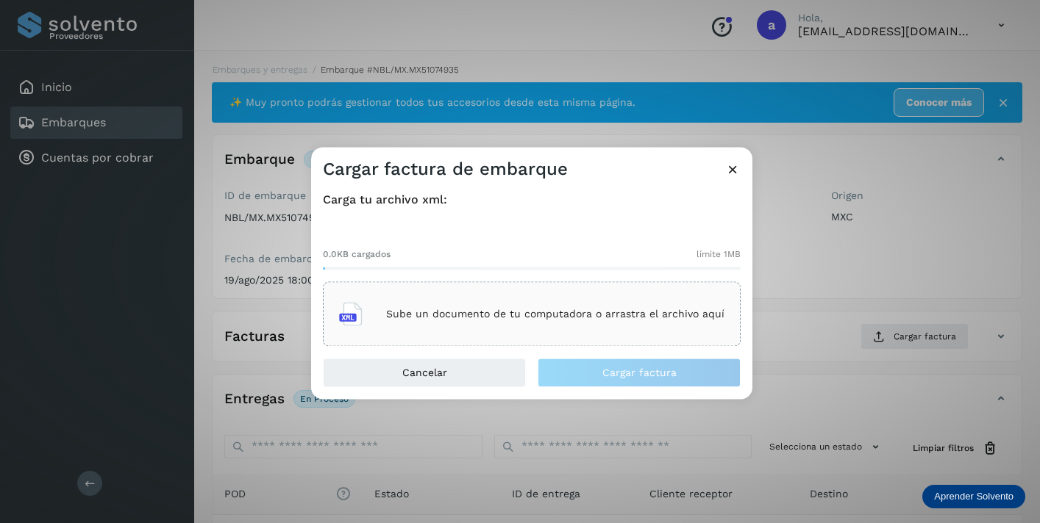
click at [643, 328] on div "Sube un documento de tu computadora o arrastra el archivo aquí" at bounding box center [531, 315] width 385 height 40
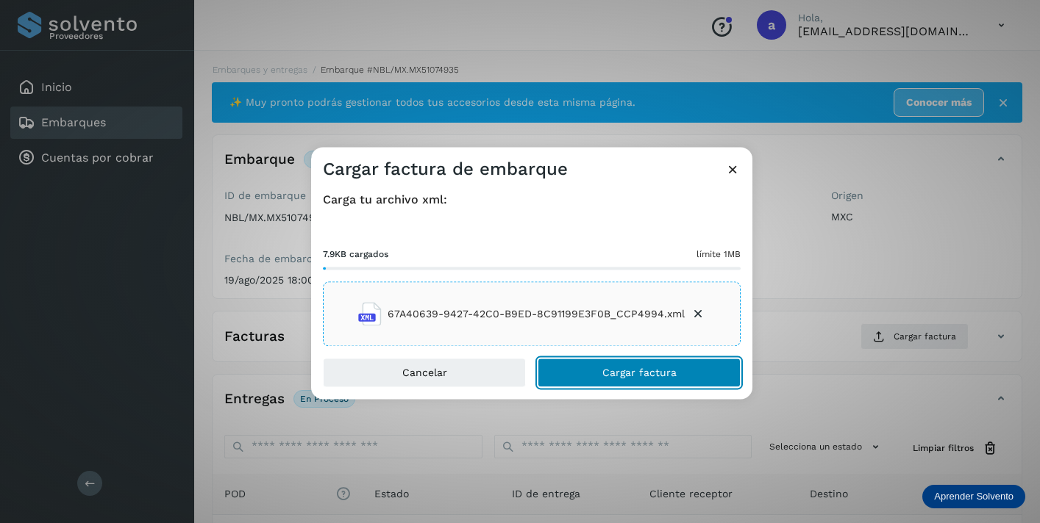
click at [671, 373] on span "Cargar factura" at bounding box center [639, 373] width 74 height 10
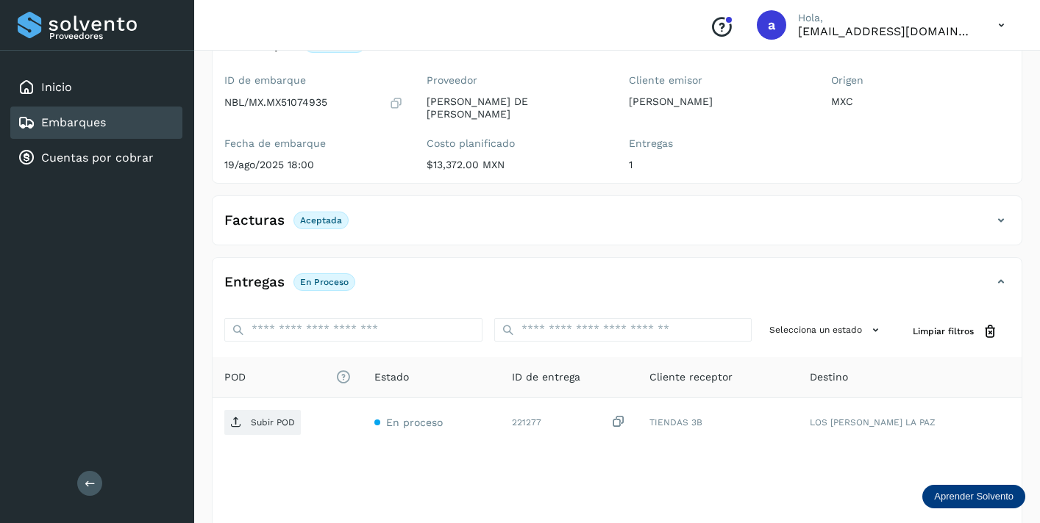
scroll to position [183, 0]
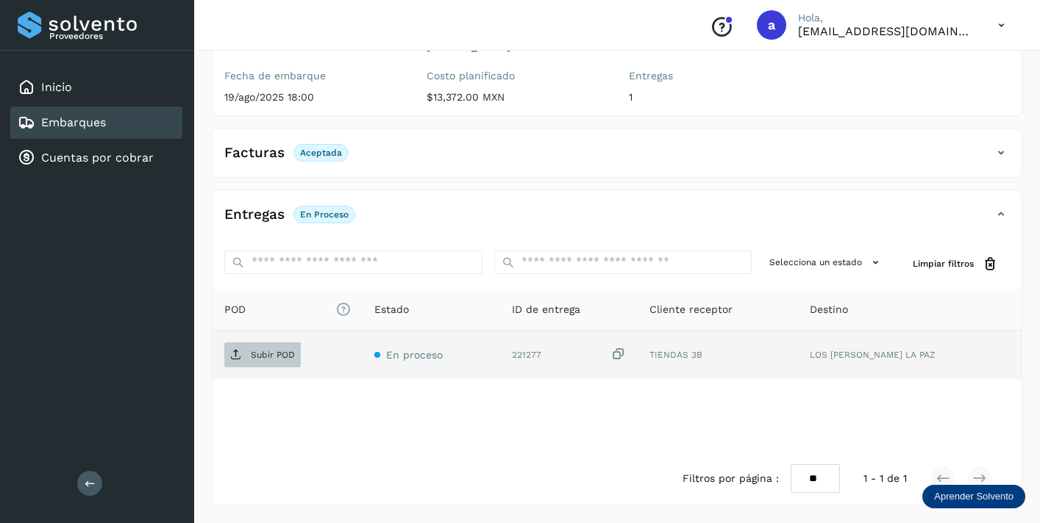
click at [279, 354] on p "Subir POD" at bounding box center [273, 355] width 44 height 10
click at [133, 128] on div "Embarques" at bounding box center [96, 123] width 172 height 32
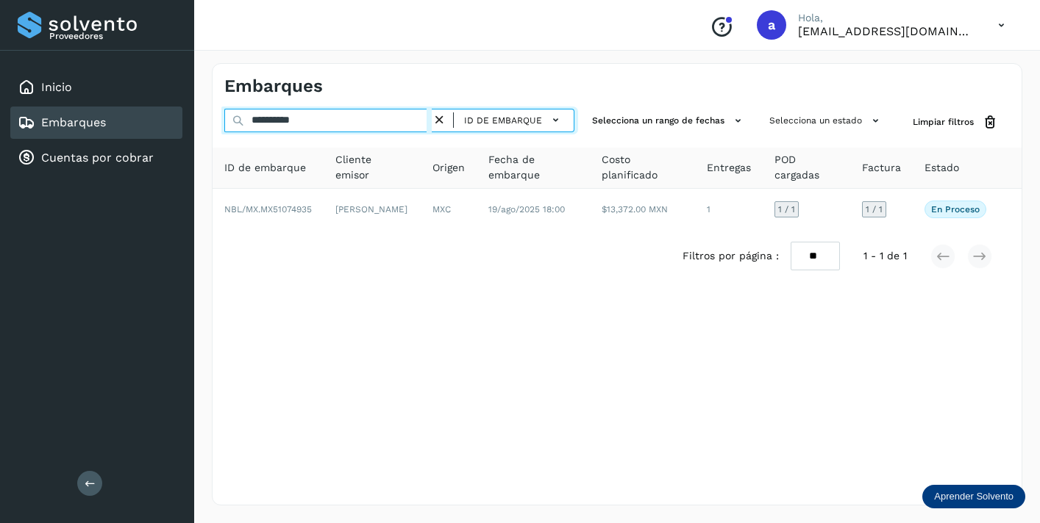
drag, startPoint x: 325, startPoint y: 120, endPoint x: 165, endPoint y: 121, distance: 160.3
click at [176, 121] on div "**********" at bounding box center [520, 261] width 1040 height 523
paste input "text"
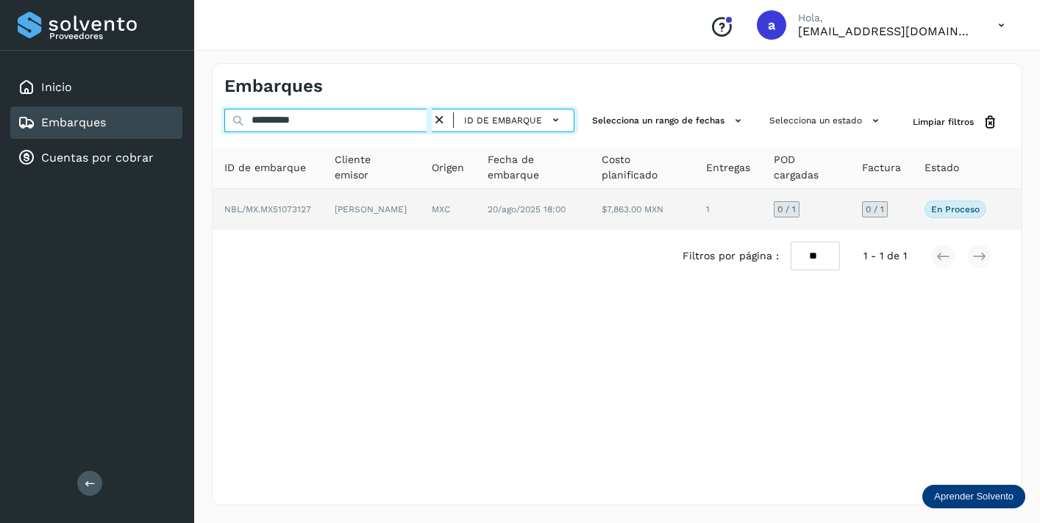
type input "**********"
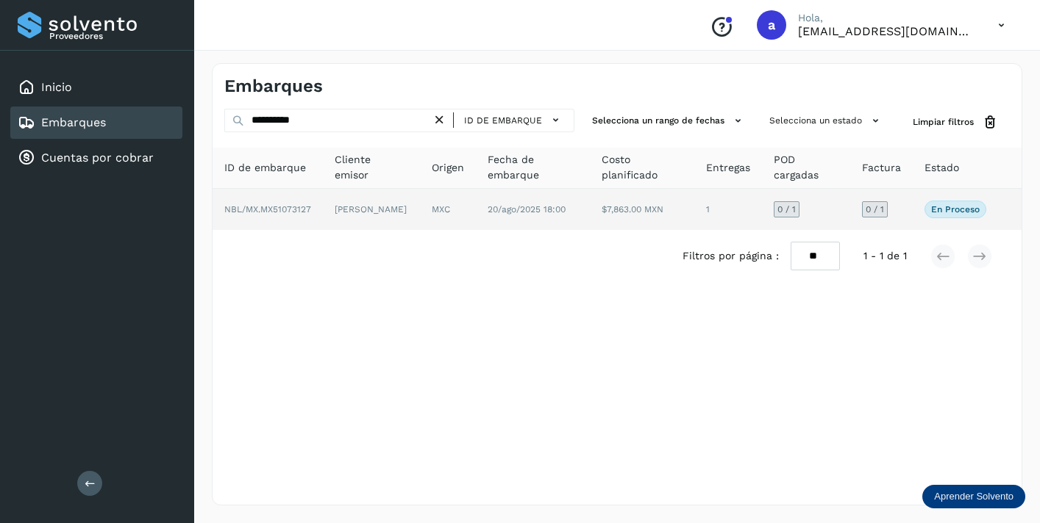
click at [882, 211] on span "0 / 1" at bounding box center [874, 209] width 18 height 9
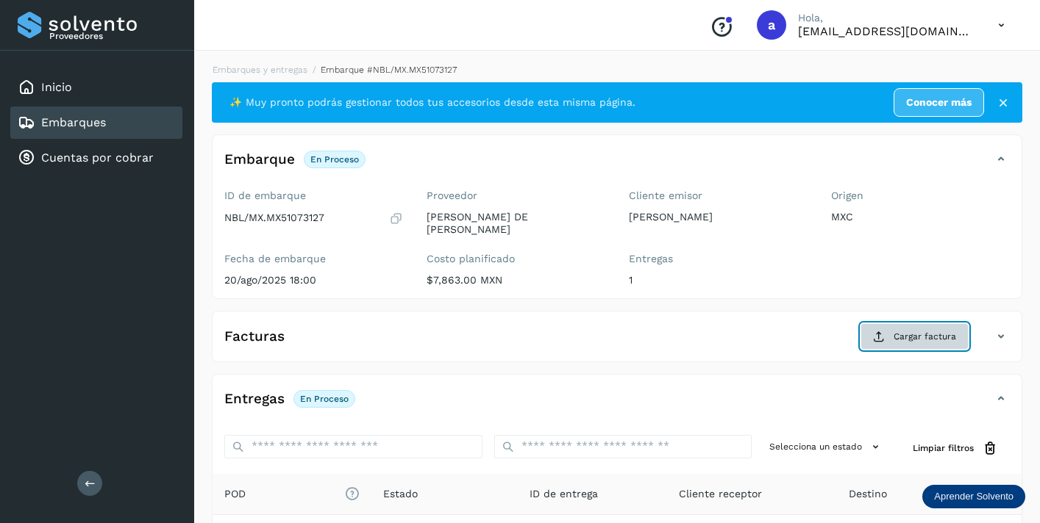
click at [933, 332] on span "Cargar factura" at bounding box center [924, 336] width 62 height 13
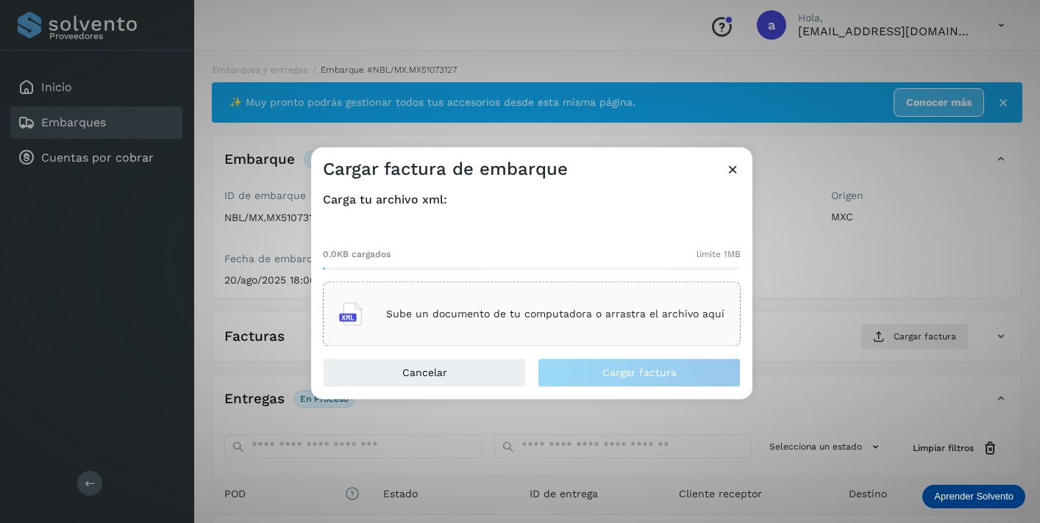
click at [647, 311] on p "Sube un documento de tu computadora o arrastra el archivo aquí" at bounding box center [555, 314] width 338 height 12
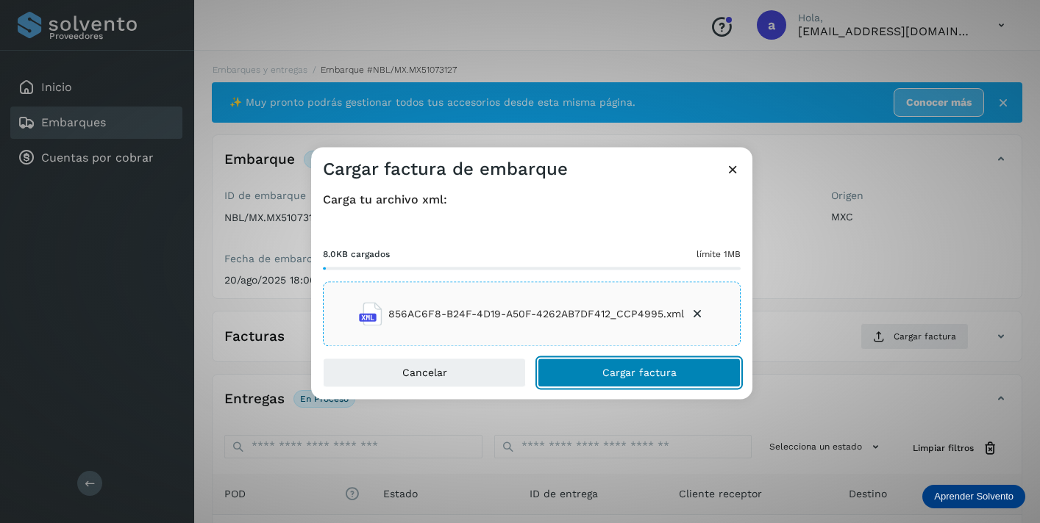
click at [654, 373] on span "Cargar factura" at bounding box center [639, 373] width 74 height 10
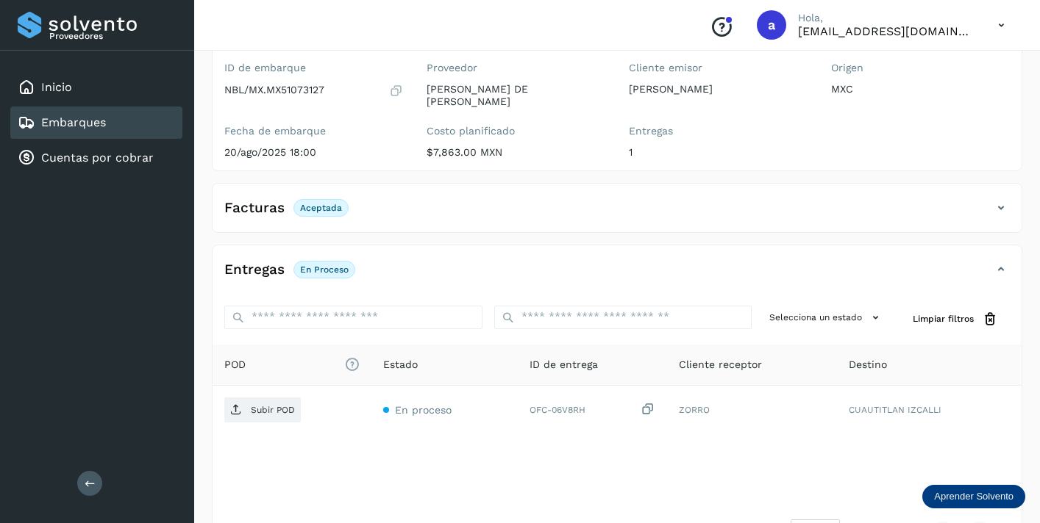
scroll to position [183, 0]
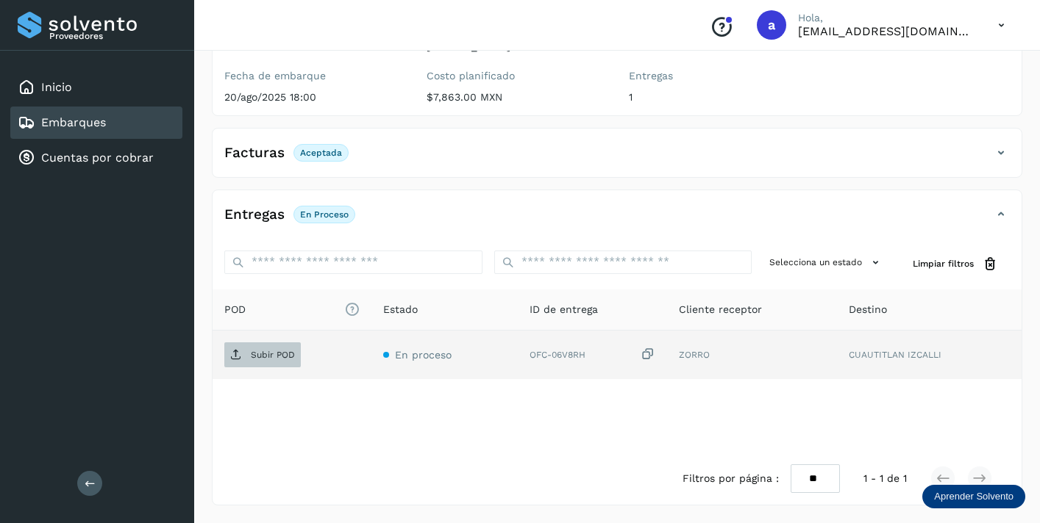
click at [278, 355] on p "Subir POD" at bounding box center [273, 355] width 44 height 10
click at [115, 123] on div "Embarques" at bounding box center [96, 123] width 172 height 32
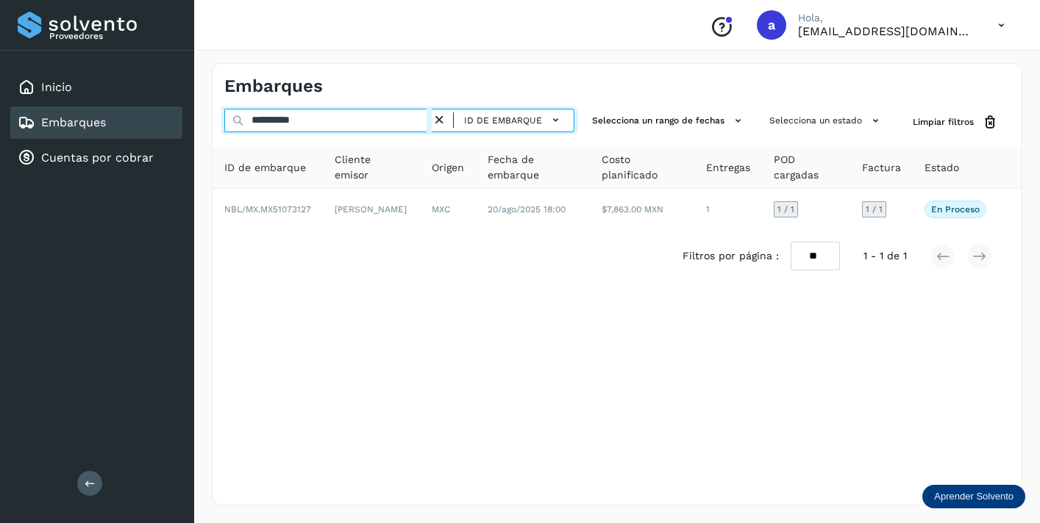
drag, startPoint x: 327, startPoint y: 120, endPoint x: 120, endPoint y: 110, distance: 207.6
click at [129, 110] on div "**********" at bounding box center [520, 261] width 1040 height 523
paste input "text"
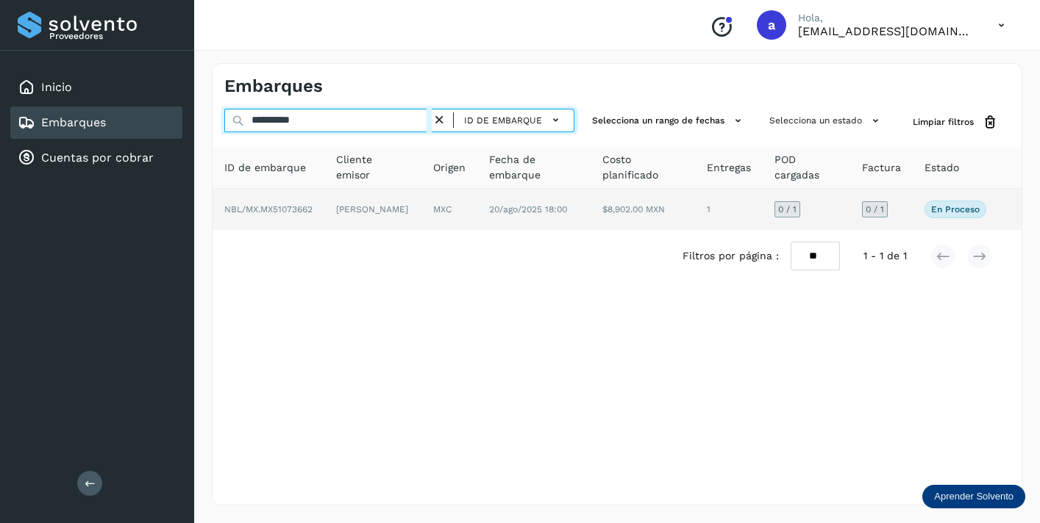
type input "**********"
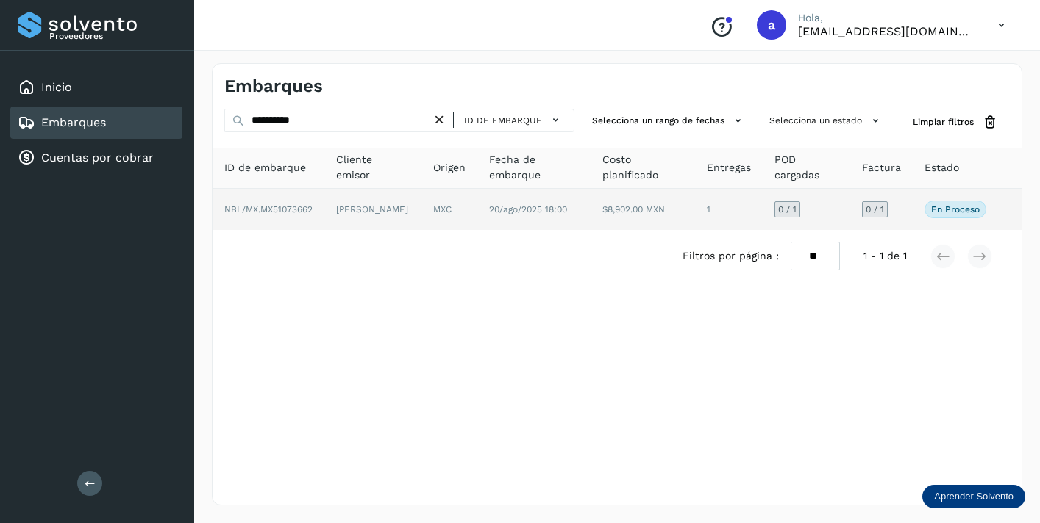
click at [880, 218] on td "0 / 1" at bounding box center [881, 209] width 62 height 41
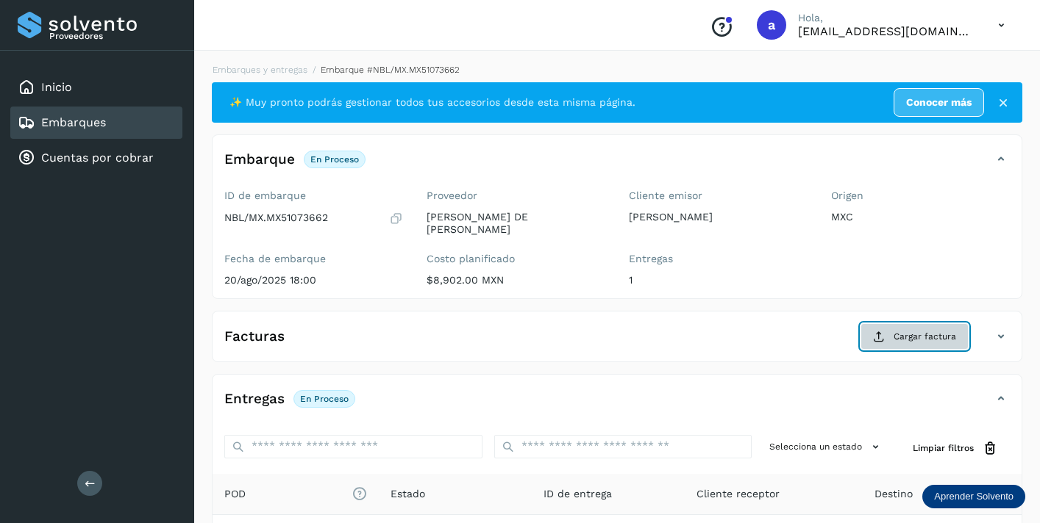
click at [904, 326] on button "Cargar factura" at bounding box center [914, 336] width 108 height 26
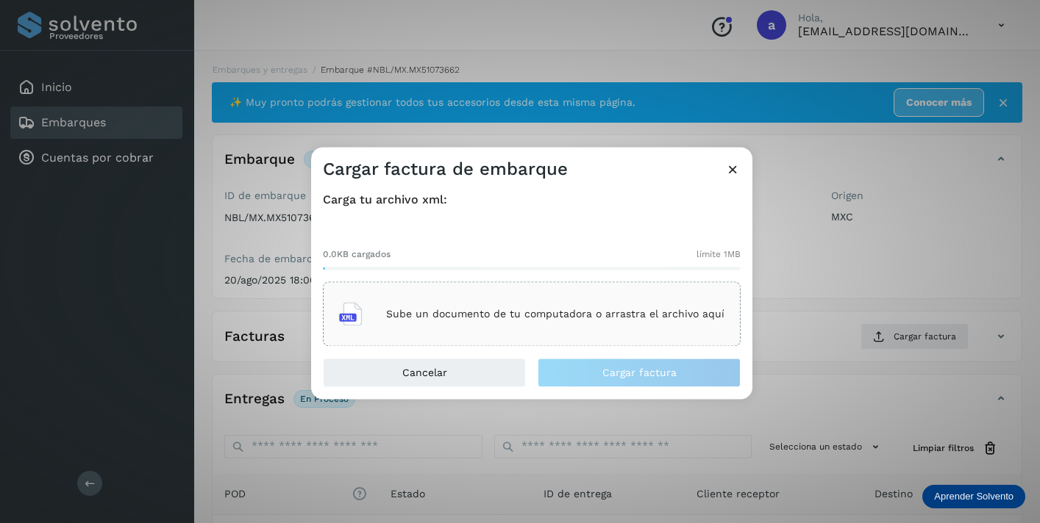
click at [565, 323] on div "Sube un documento de tu computadora o arrastra el archivo aquí" at bounding box center [531, 315] width 385 height 40
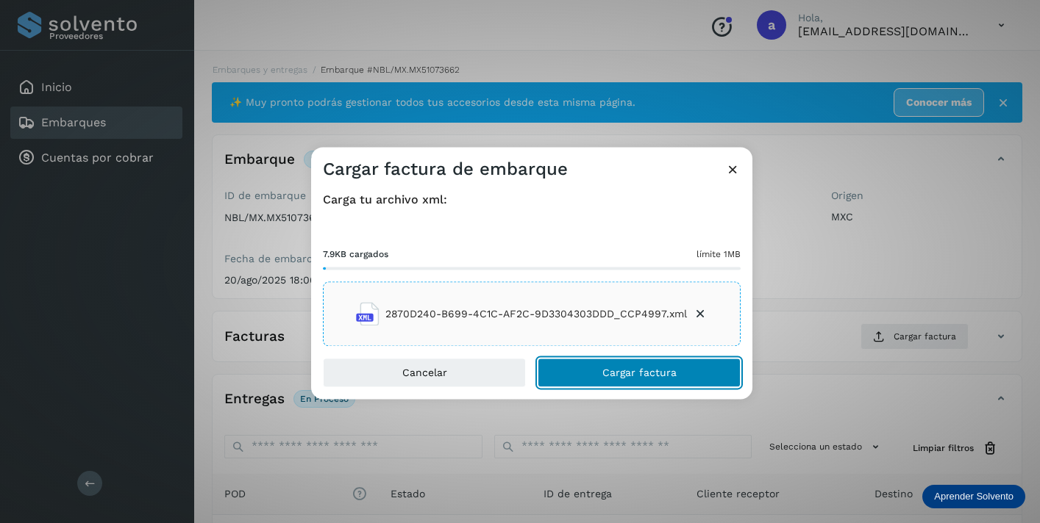
click at [627, 380] on button "Cargar factura" at bounding box center [638, 373] width 203 height 29
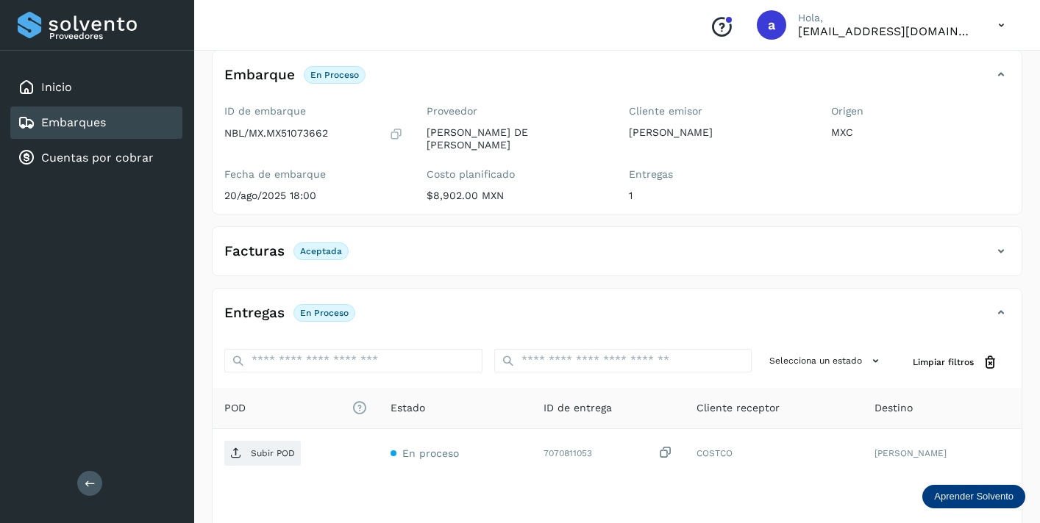
scroll to position [183, 0]
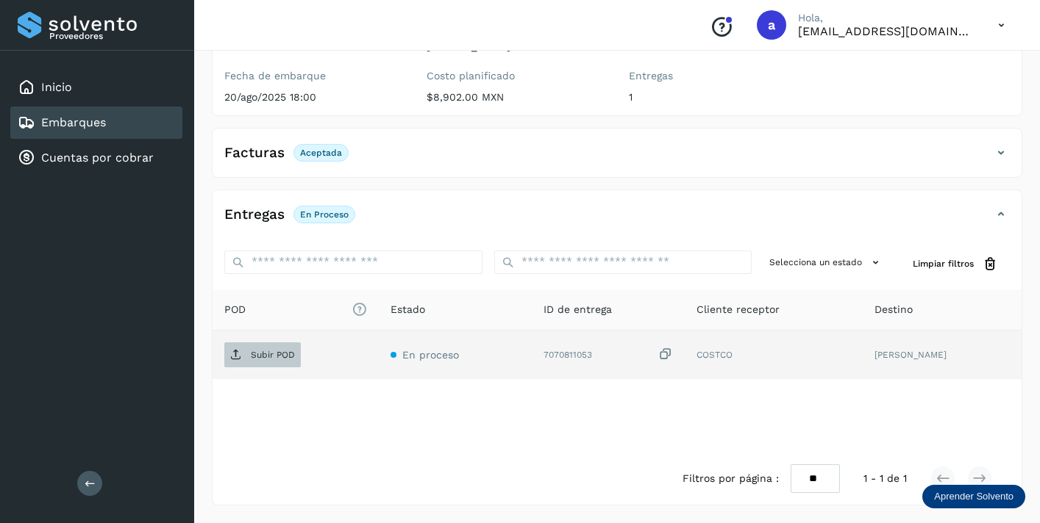
click at [274, 356] on p "Subir POD" at bounding box center [273, 355] width 44 height 10
click at [136, 118] on div "Embarques" at bounding box center [96, 123] width 172 height 32
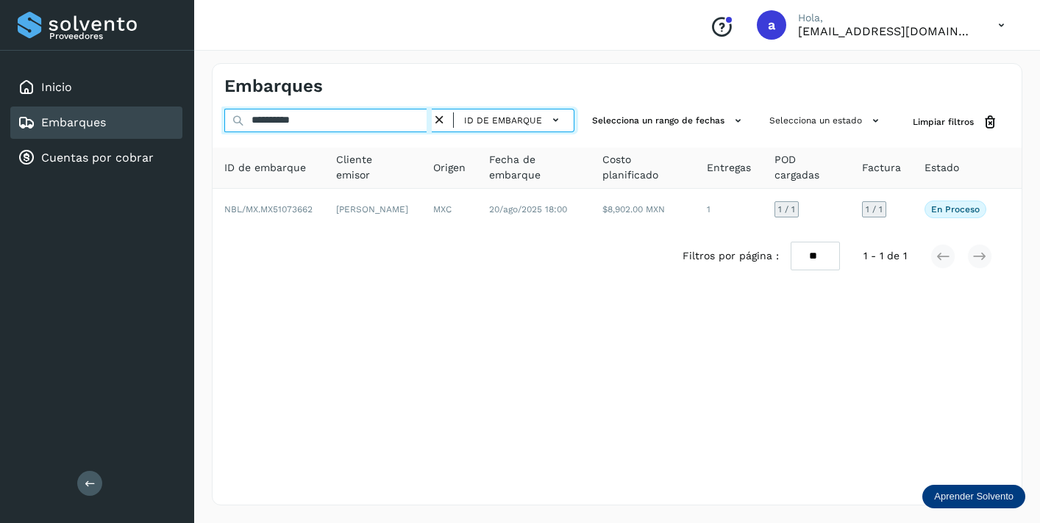
drag, startPoint x: 327, startPoint y: 119, endPoint x: 207, endPoint y: 109, distance: 120.3
click at [208, 110] on div "**********" at bounding box center [617, 285] width 846 height 478
paste input "text"
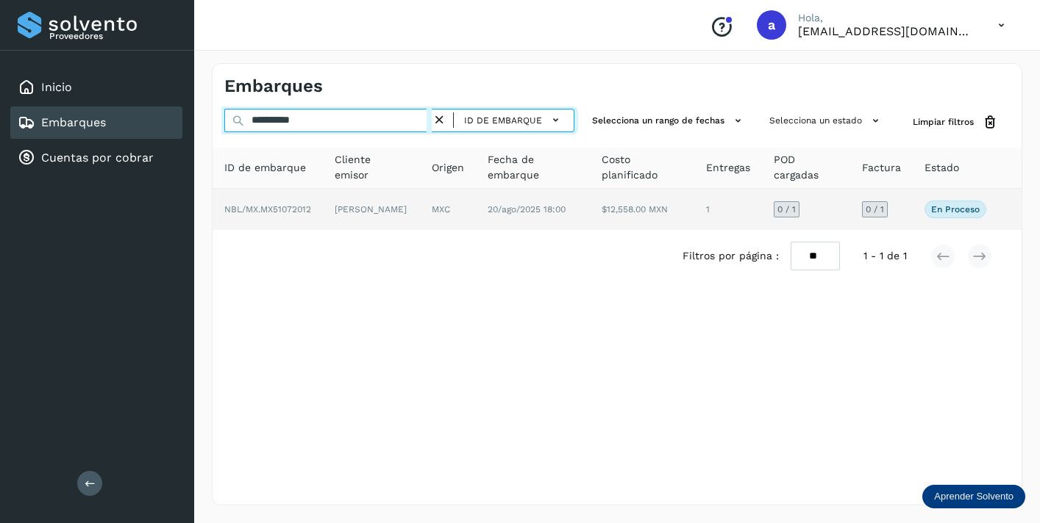
type input "**********"
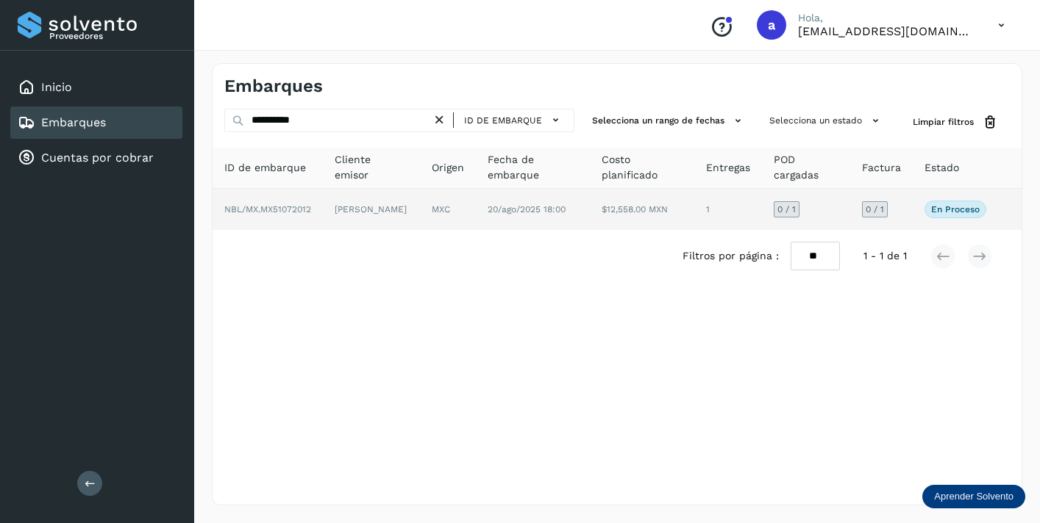
click at [870, 207] on span "0 / 1" at bounding box center [874, 209] width 18 height 9
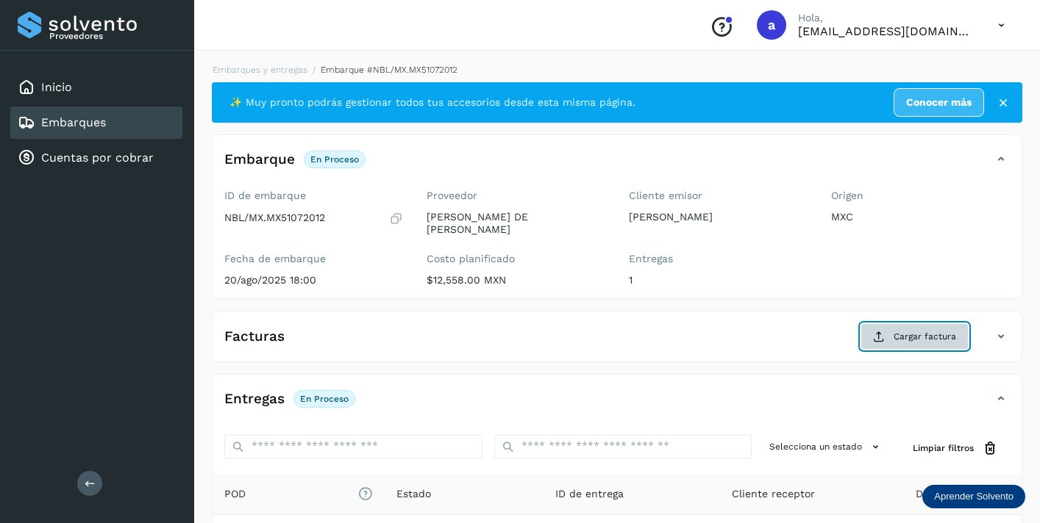
click at [915, 330] on span "Cargar factura" at bounding box center [924, 336] width 62 height 13
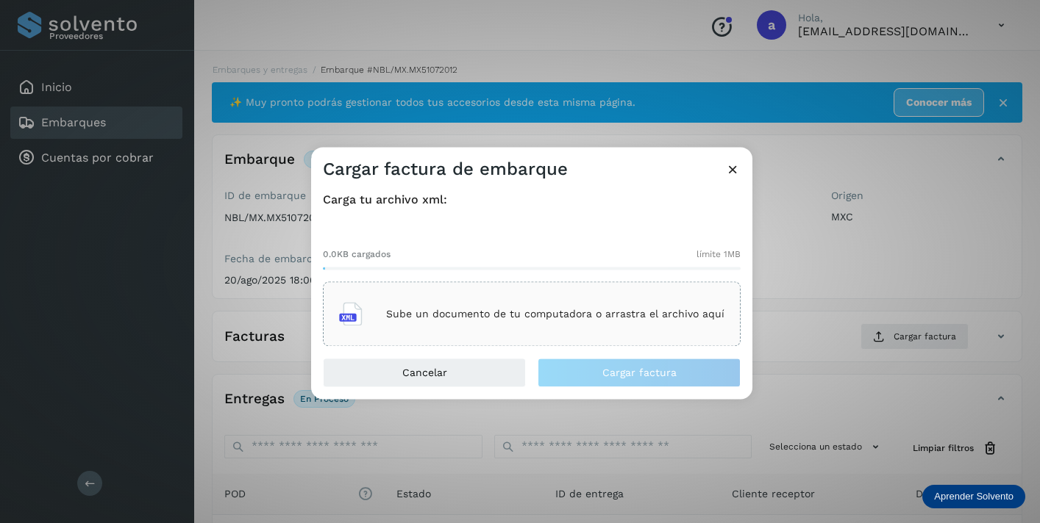
click at [601, 312] on p "Sube un documento de tu computadora o arrastra el archivo aquí" at bounding box center [555, 314] width 338 height 12
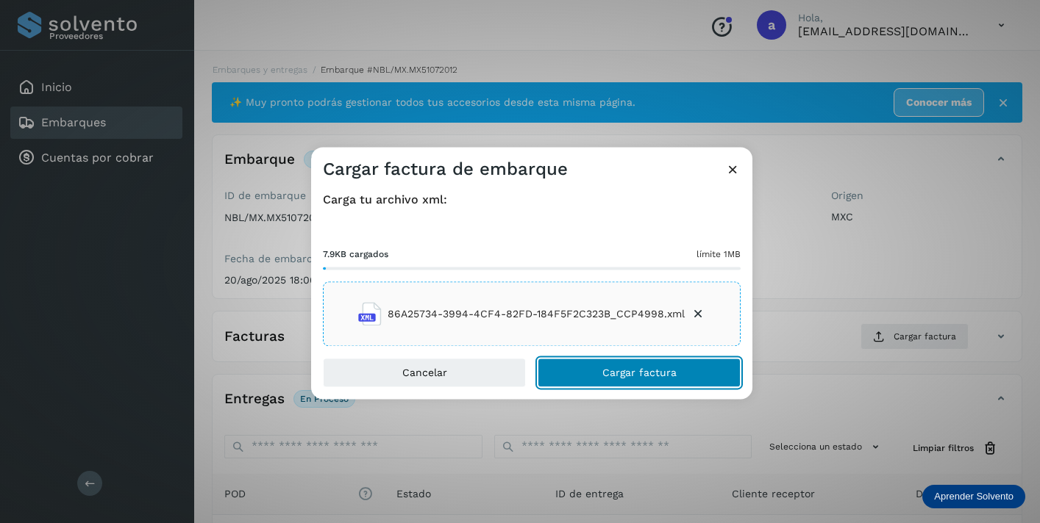
click at [696, 371] on button "Cargar factura" at bounding box center [638, 373] width 203 height 29
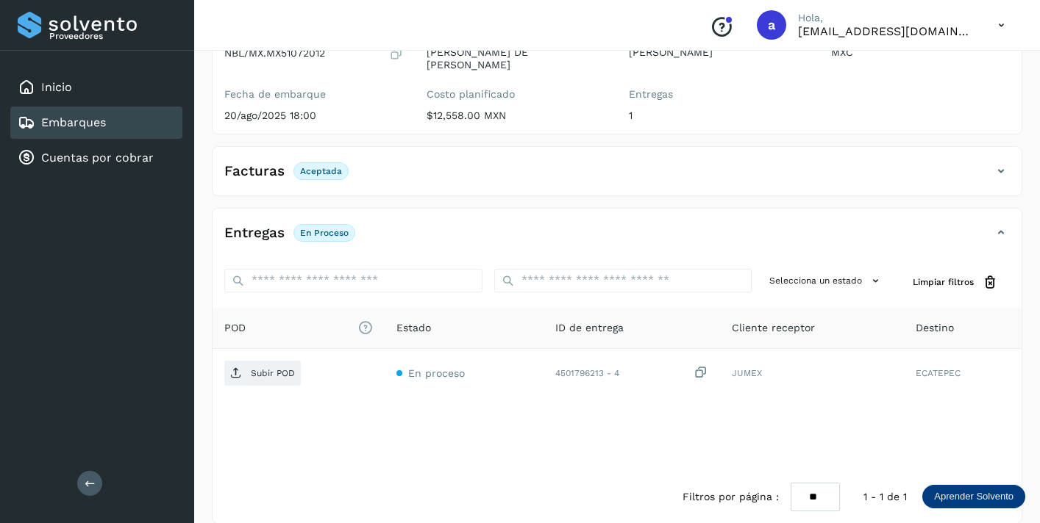
scroll to position [183, 0]
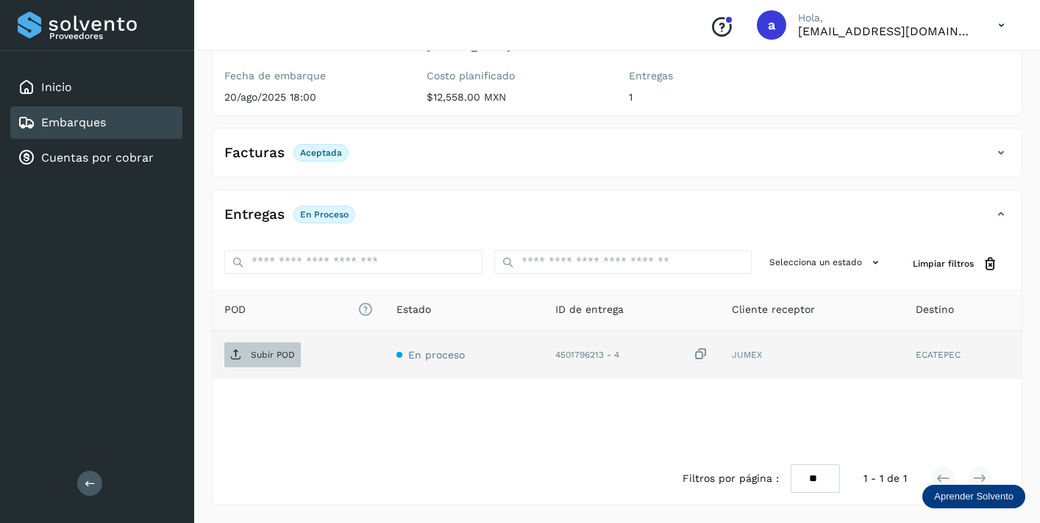
click at [270, 348] on span "Subir POD" at bounding box center [262, 355] width 76 height 24
click at [101, 123] on link "Embarques" at bounding box center [73, 122] width 65 height 14
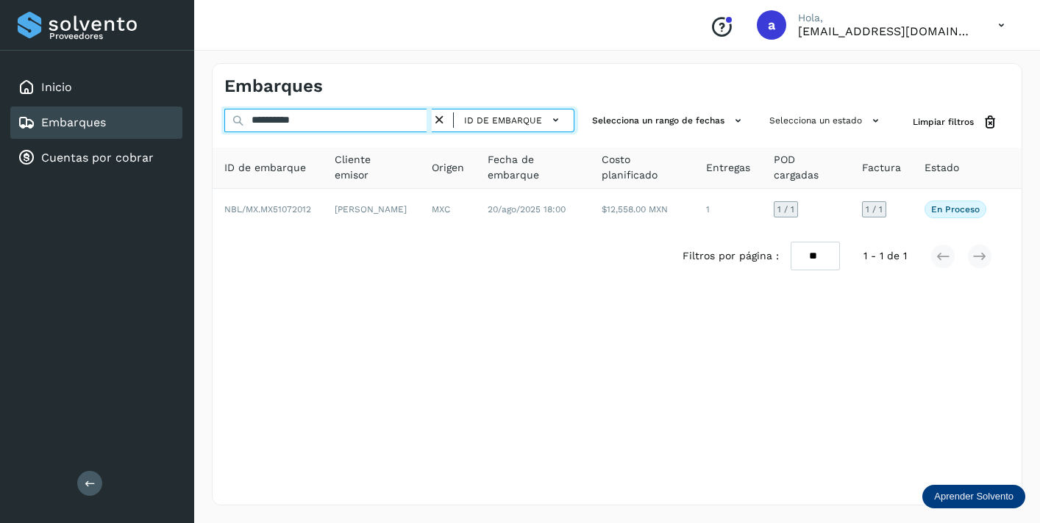
drag, startPoint x: 324, startPoint y: 124, endPoint x: 174, endPoint y: 115, distance: 150.9
click at [178, 119] on div "**********" at bounding box center [520, 261] width 1040 height 523
paste input "text"
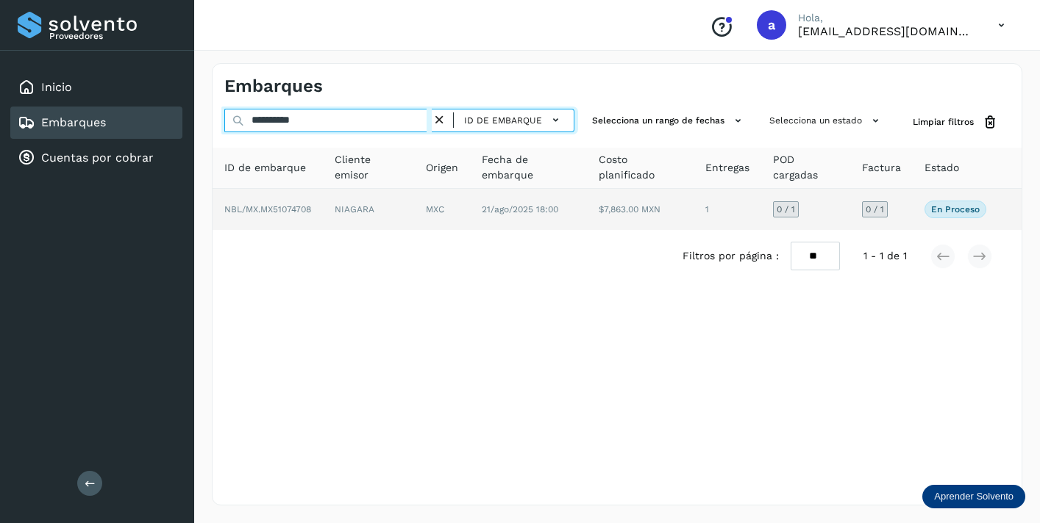
type input "**********"
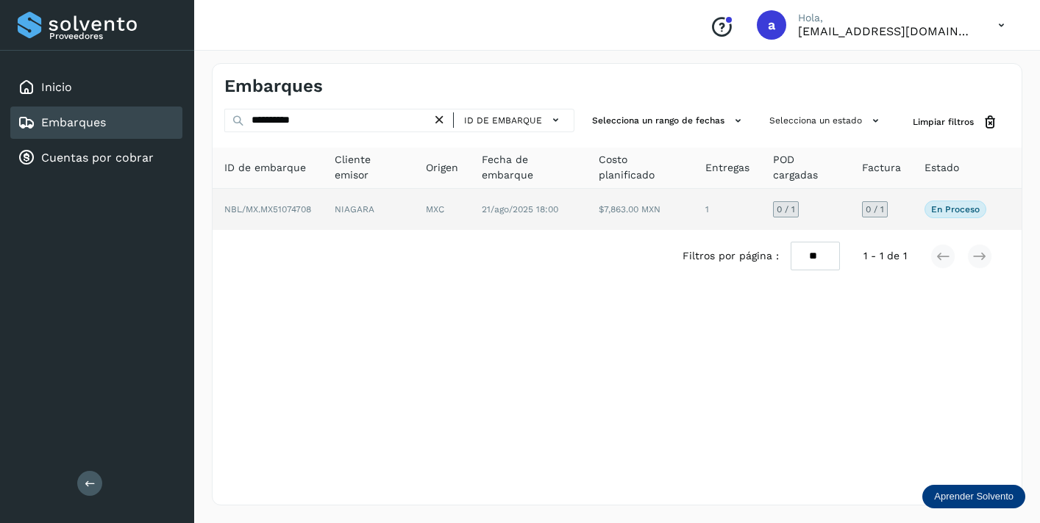
click at [872, 214] on span "0 / 1" at bounding box center [874, 209] width 18 height 9
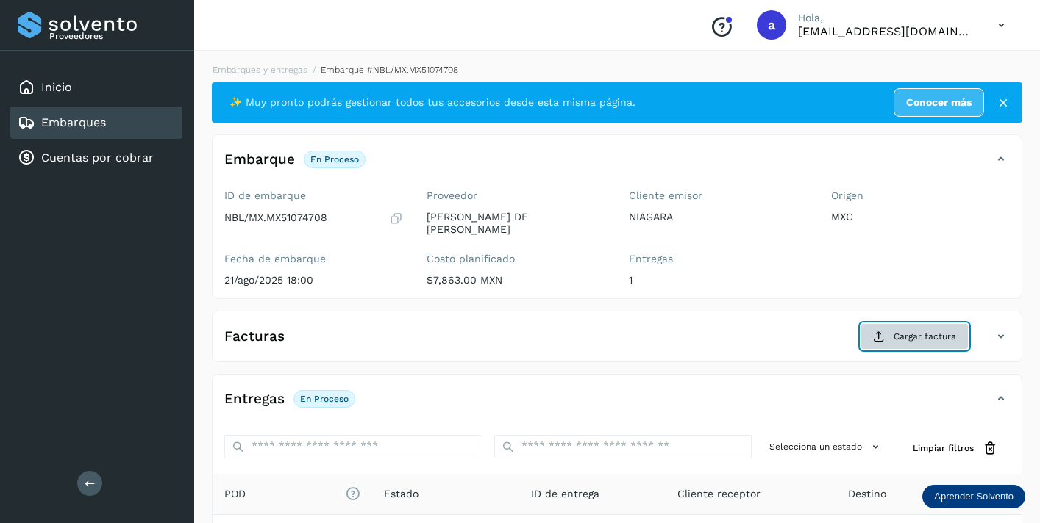
click at [898, 333] on span "Cargar factura" at bounding box center [924, 336] width 62 height 13
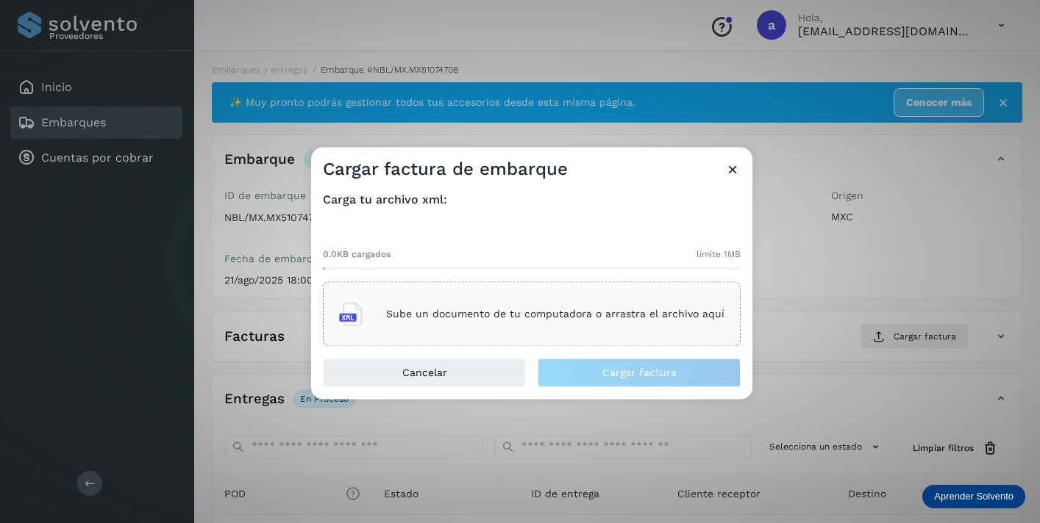
click at [594, 308] on p "Sube un documento de tu computadora o arrastra el archivo aquí" at bounding box center [555, 314] width 338 height 12
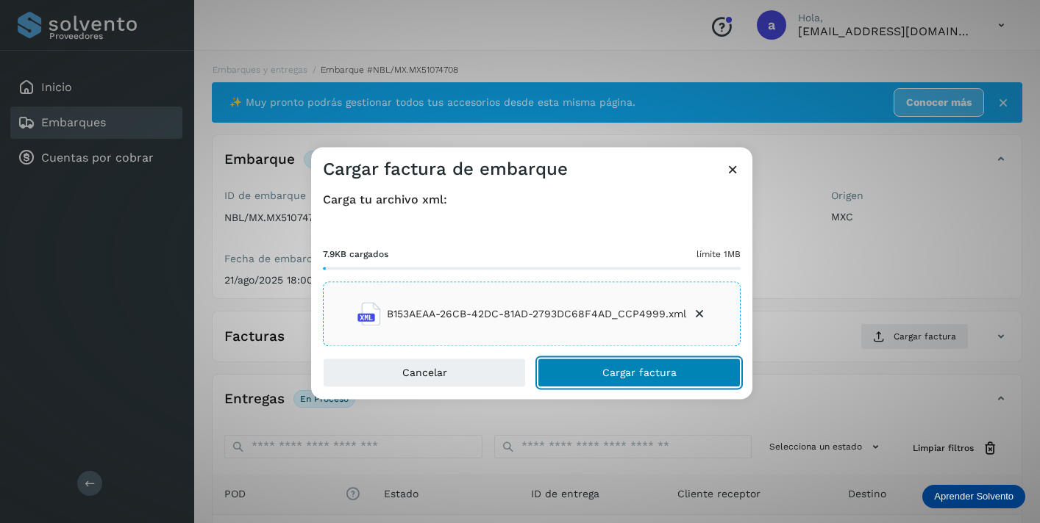
click at [583, 371] on button "Cargar factura" at bounding box center [638, 373] width 203 height 29
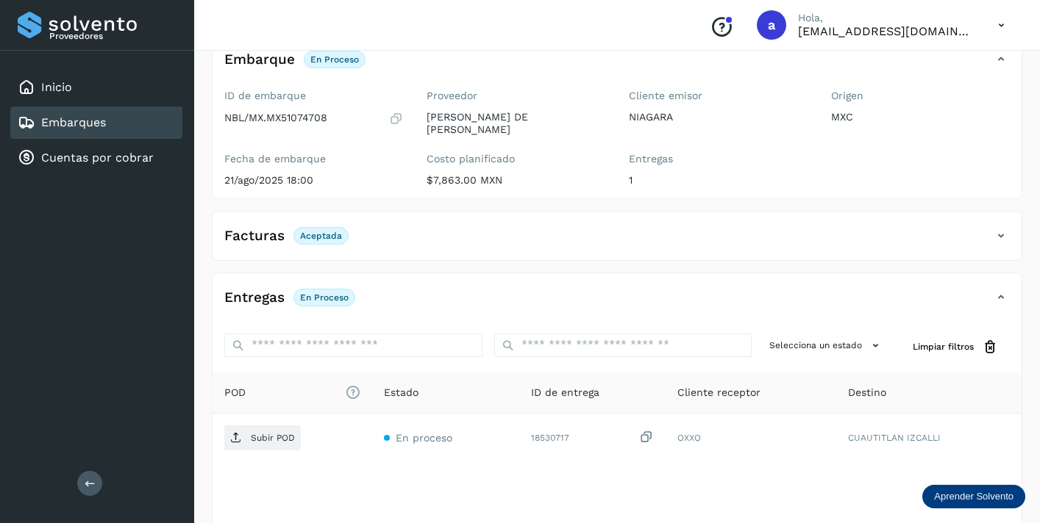
scroll to position [119, 0]
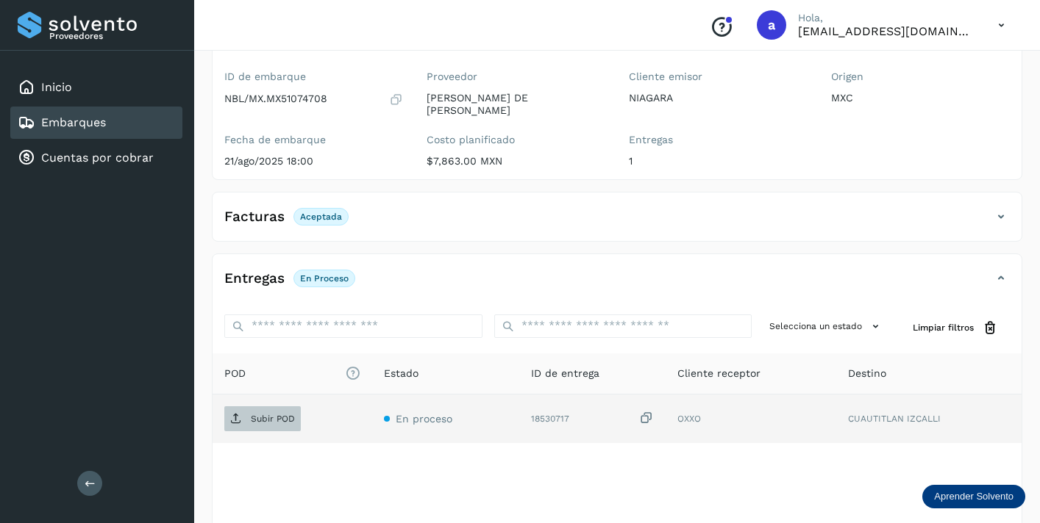
click at [279, 416] on p "Subir POD" at bounding box center [273, 419] width 44 height 10
